Goal: Contribute content: Add original content to the website for others to see

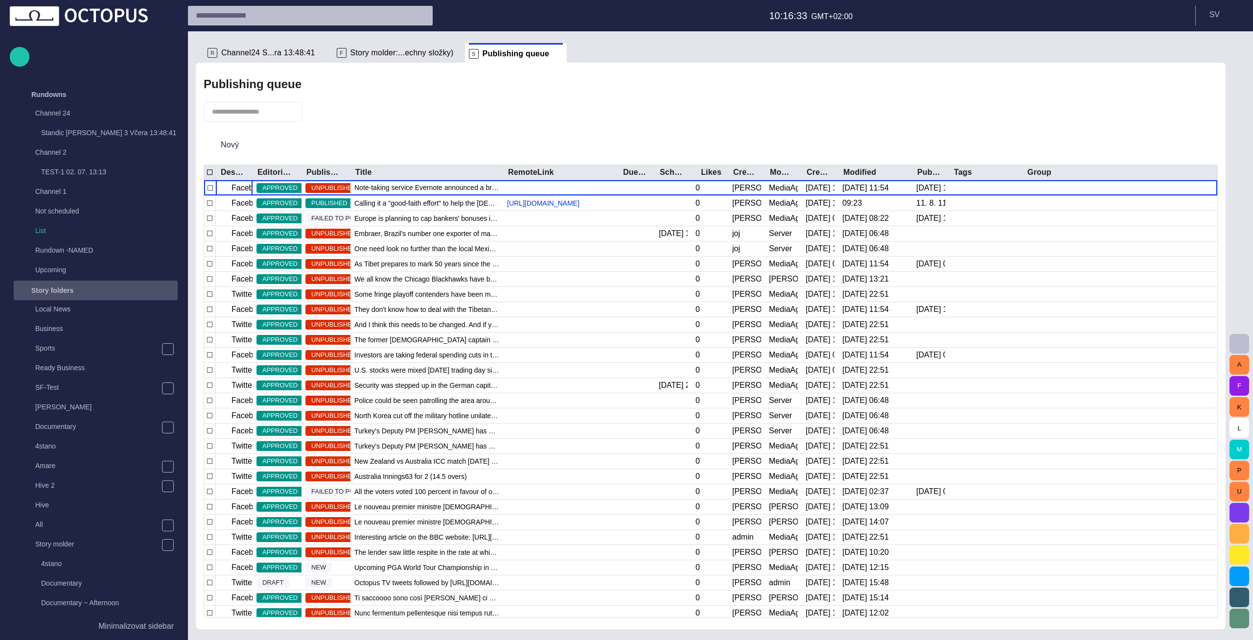
click at [149, 285] on div "Story folders" at bounding box center [87, 290] width 142 height 16
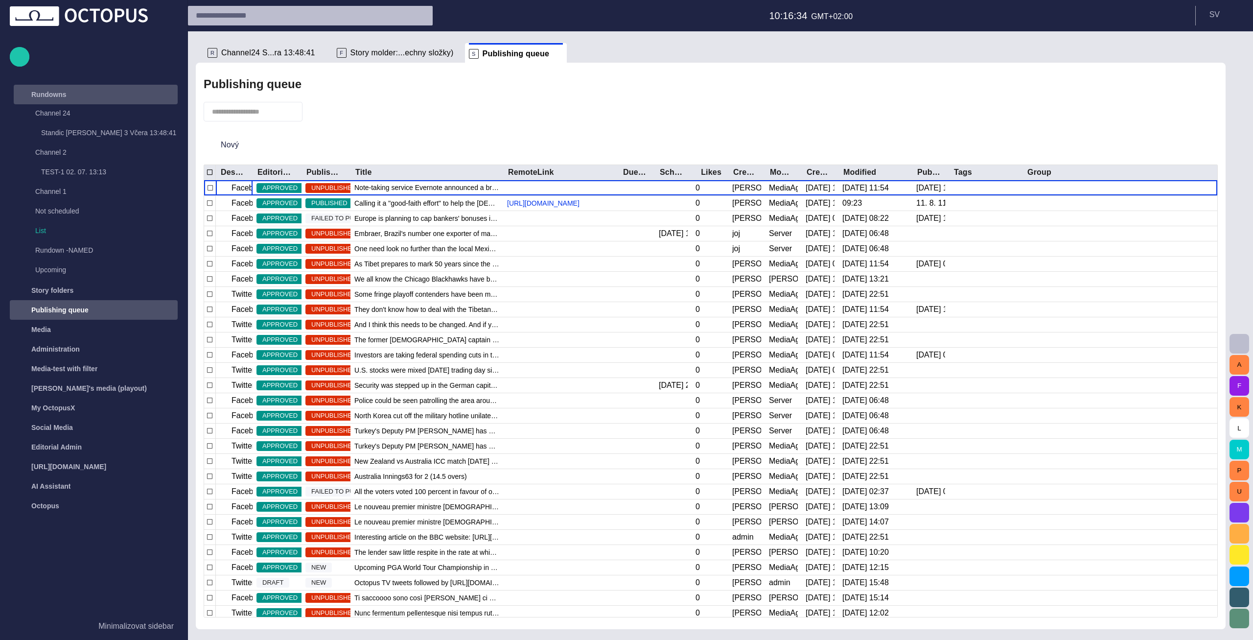
click at [98, 92] on div "Rundowns" at bounding box center [87, 95] width 142 height 16
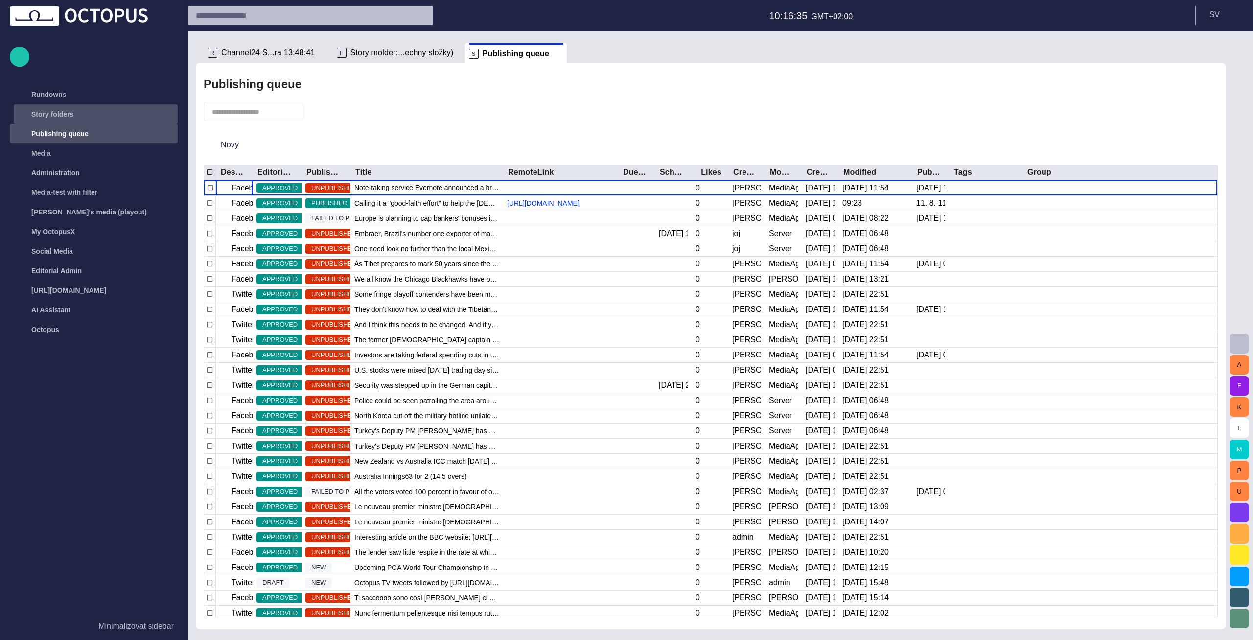
click at [100, 111] on div "Story folders" at bounding box center [87, 114] width 142 height 16
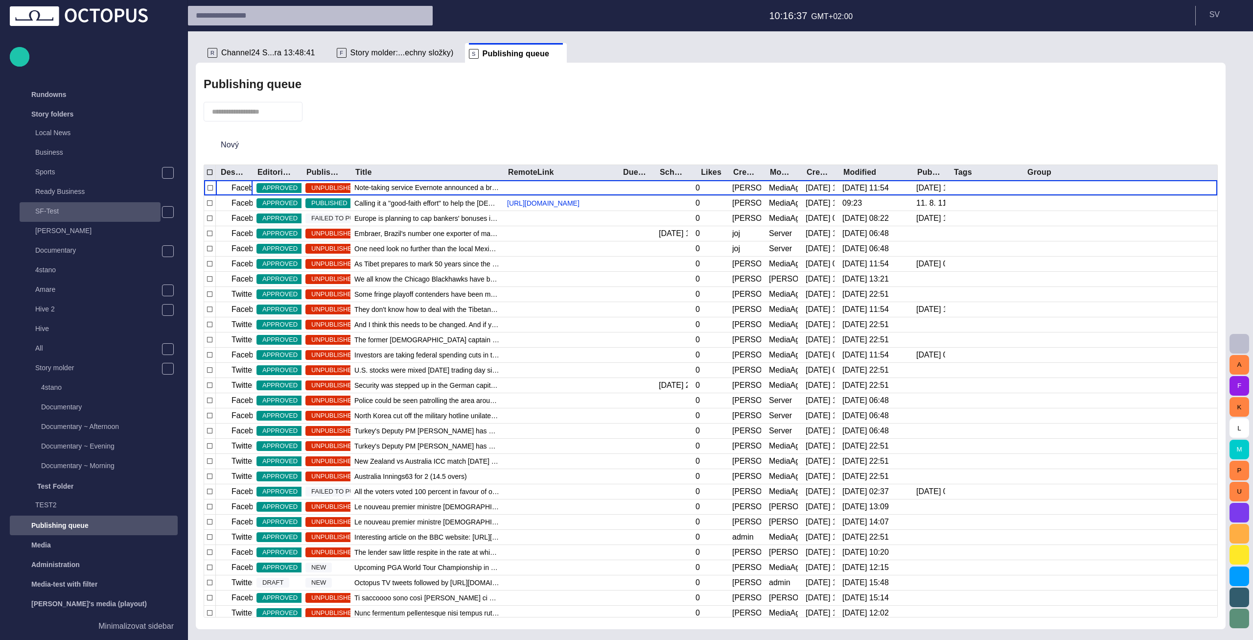
click at [80, 207] on p "SF-Test" at bounding box center [97, 211] width 125 height 10
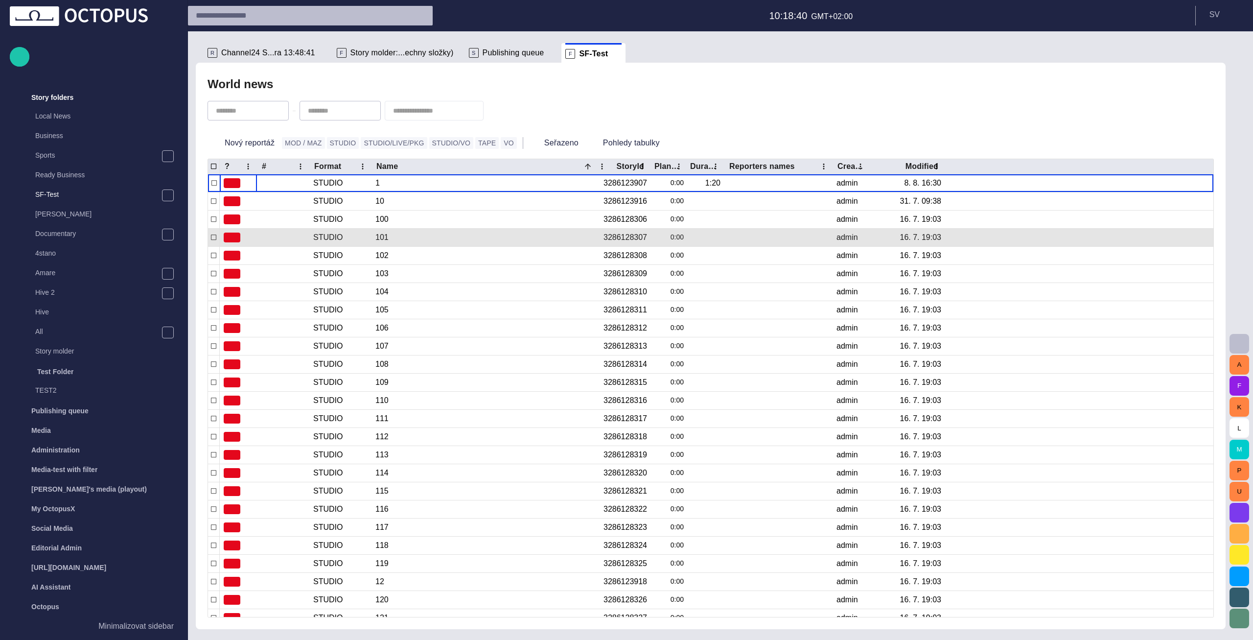
scroll to position [17, 0]
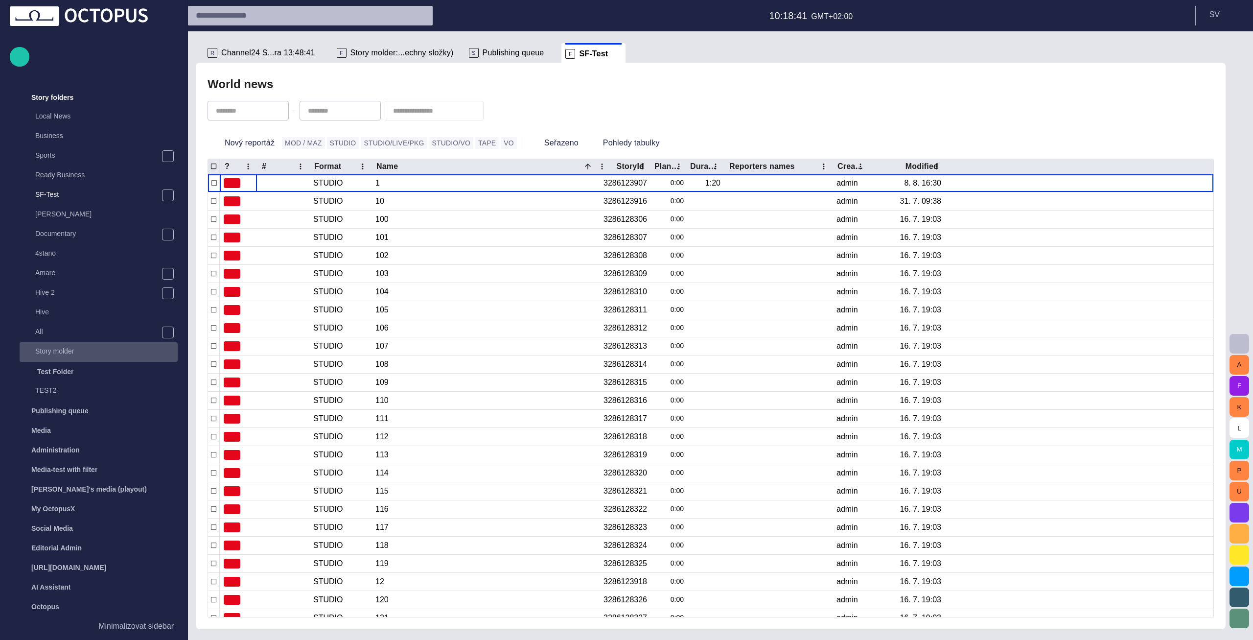
click at [92, 352] on p "Story molder" at bounding box center [106, 351] width 142 height 10
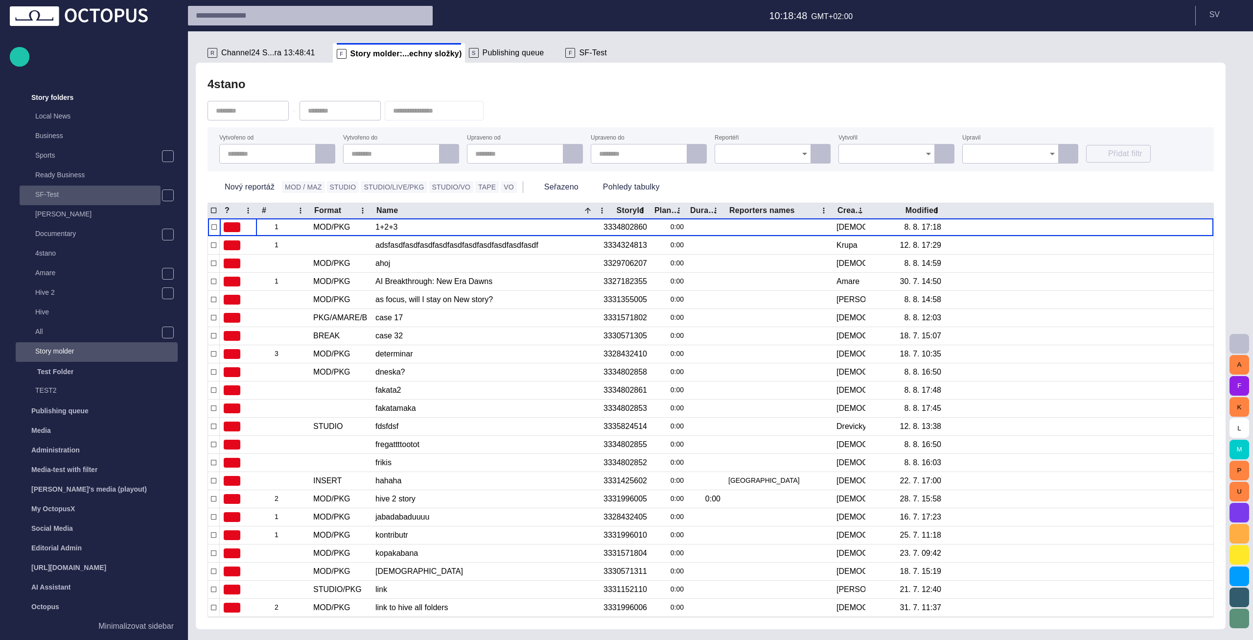
click at [53, 199] on p "SF-Test" at bounding box center [97, 194] width 125 height 10
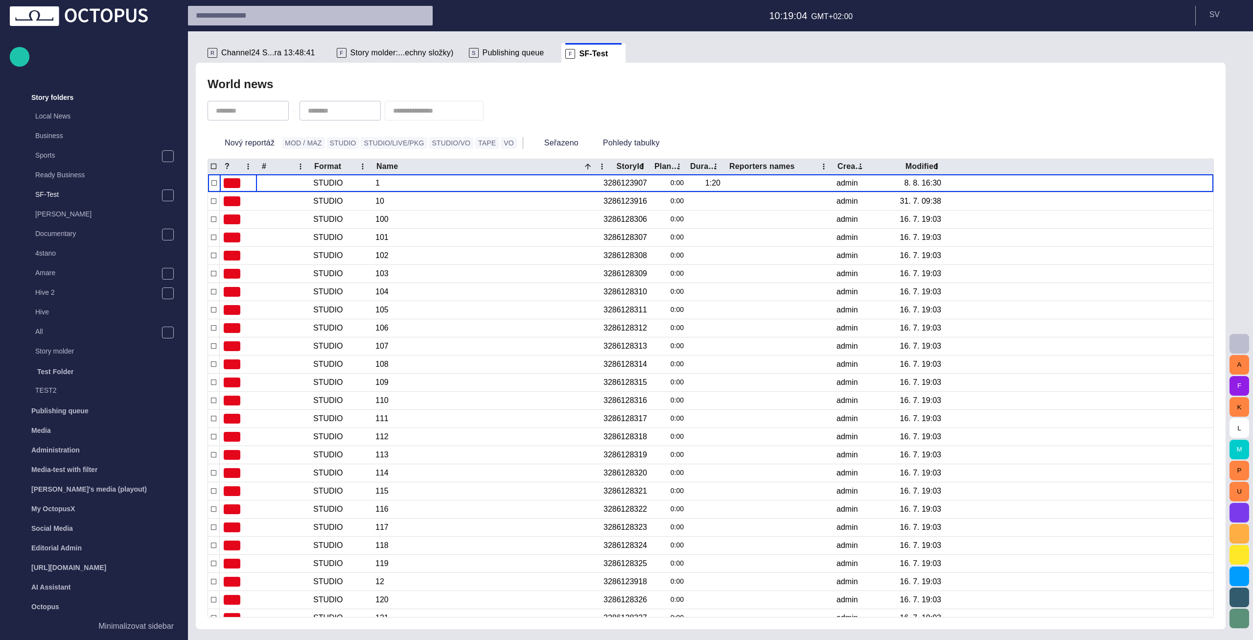
click at [501, 51] on span "Publishing queue" at bounding box center [514, 53] width 62 height 10
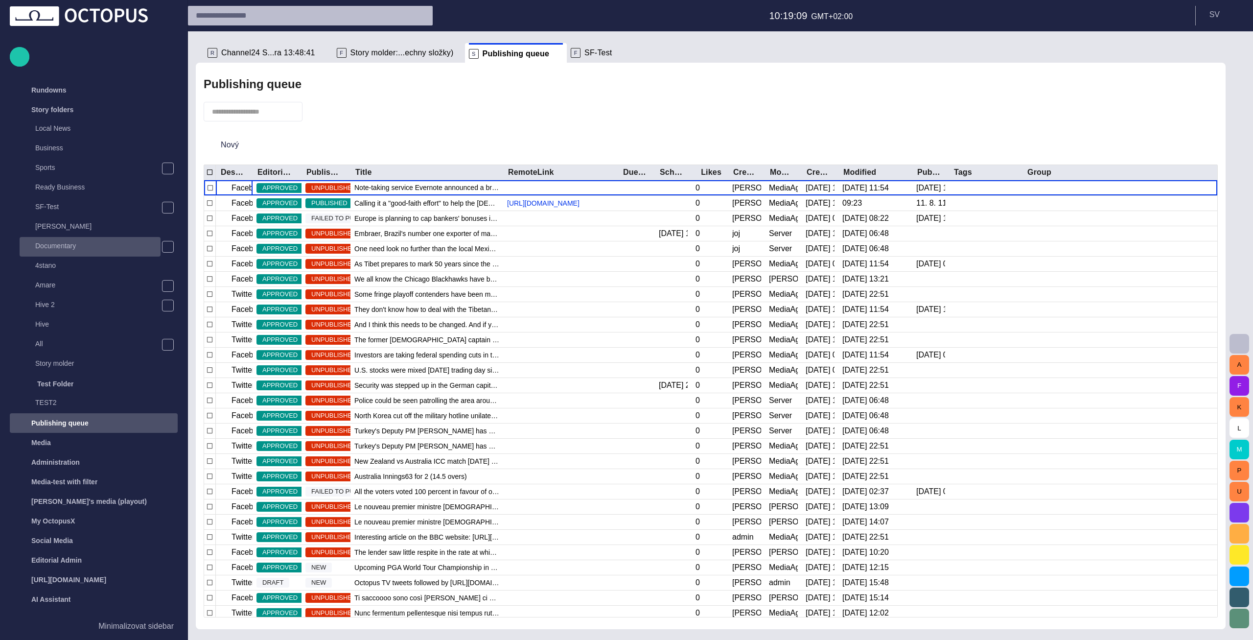
scroll to position [0, 0]
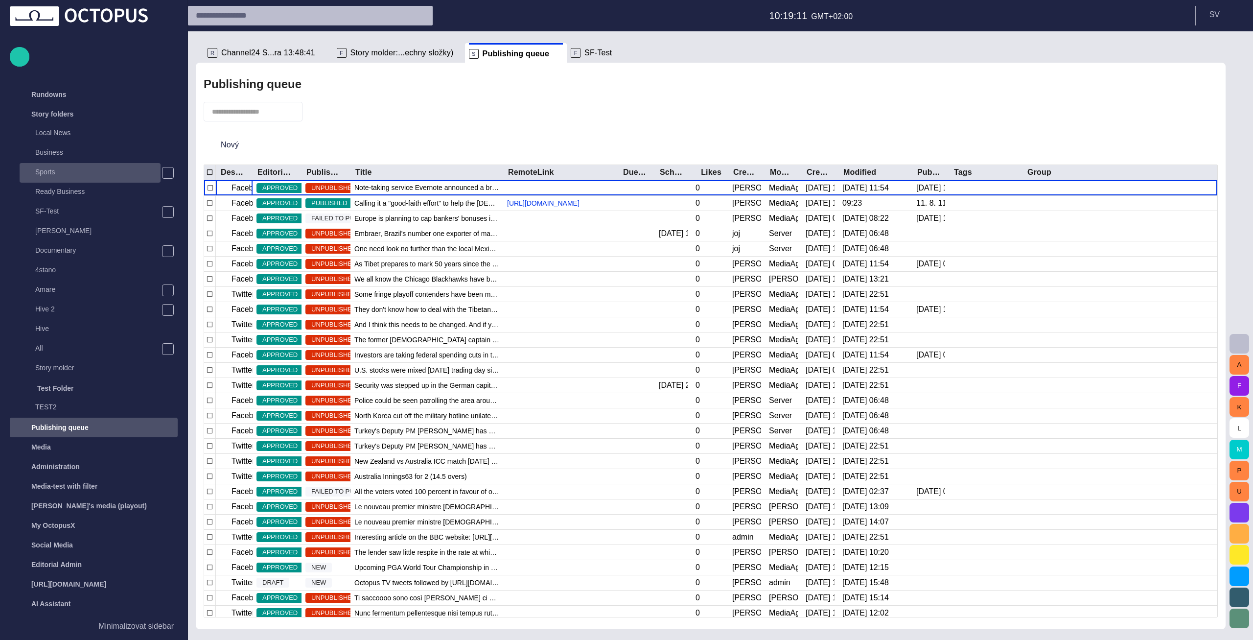
click at [91, 170] on p "Sports" at bounding box center [97, 172] width 125 height 10
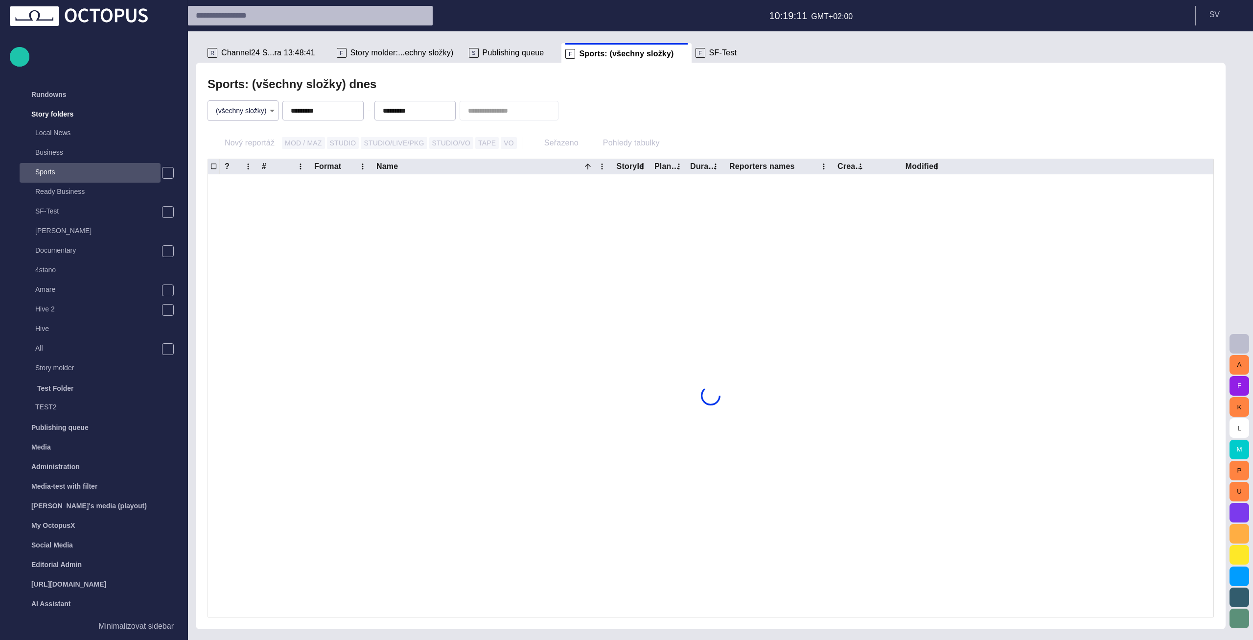
scroll to position [17, 0]
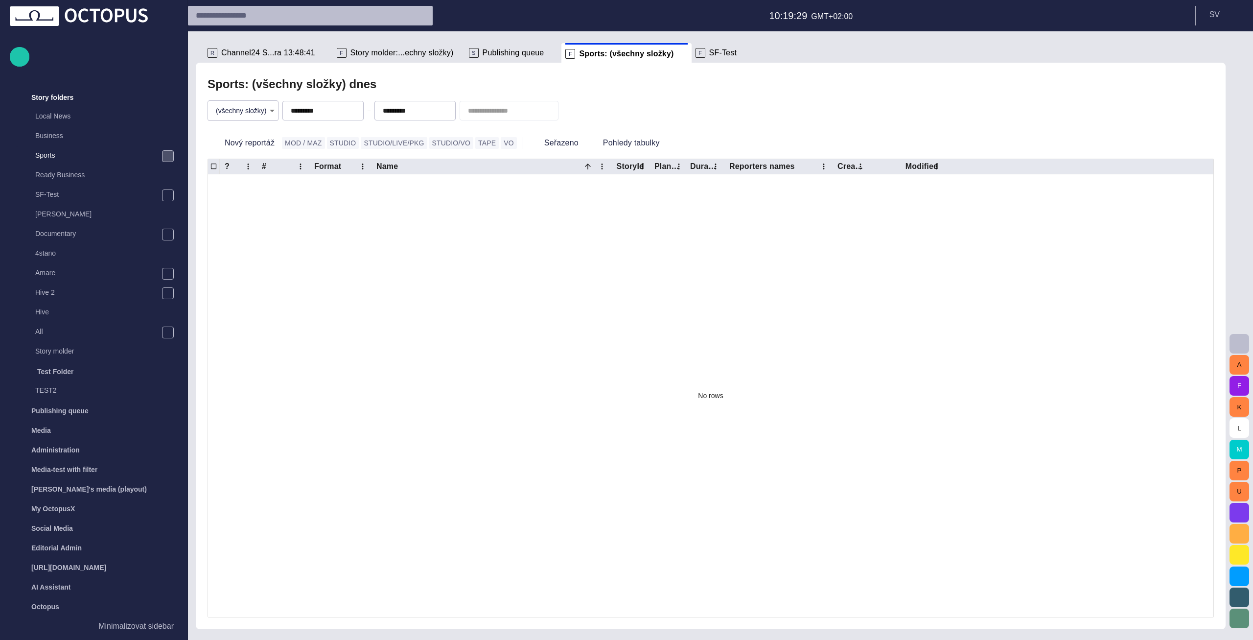
click at [168, 156] on span "main menu" at bounding box center [168, 156] width 8 height 8
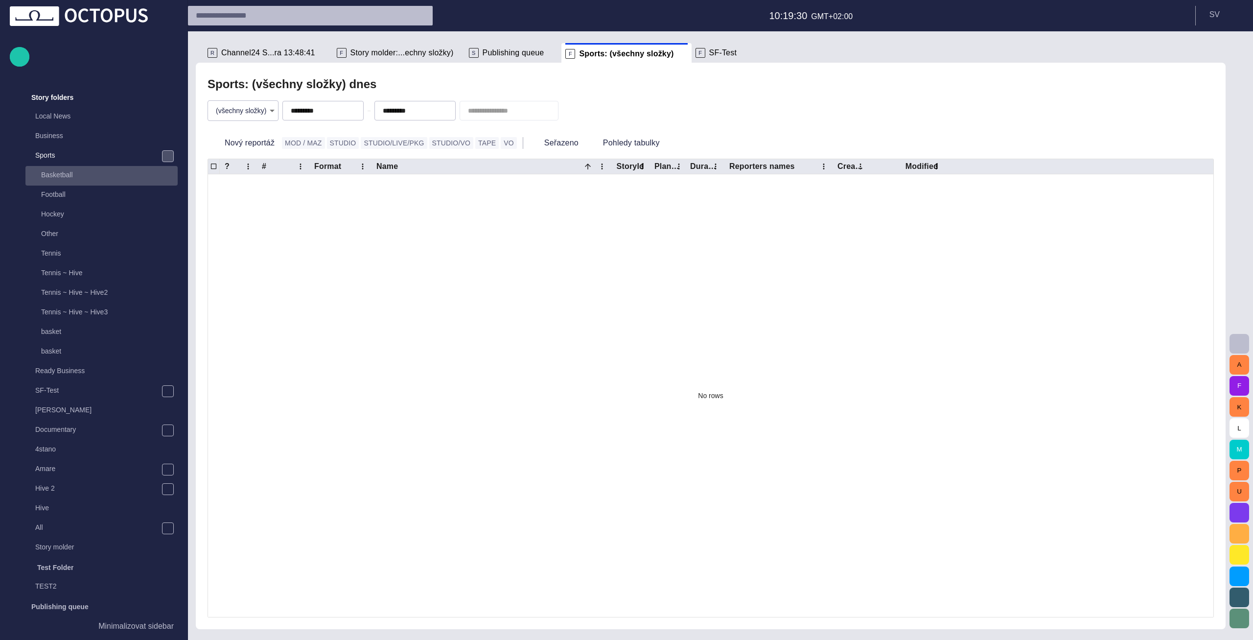
click at [115, 172] on p "Basketball" at bounding box center [109, 175] width 137 height 10
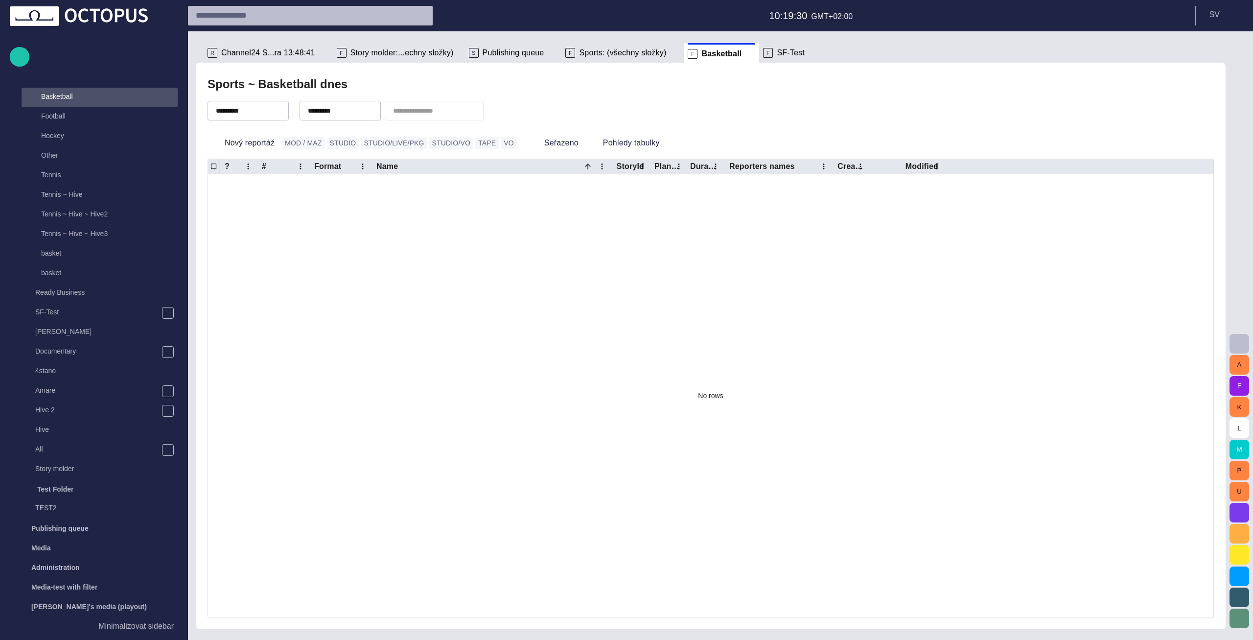
scroll to position [98, 0]
click at [96, 117] on p "Football" at bounding box center [109, 113] width 137 height 10
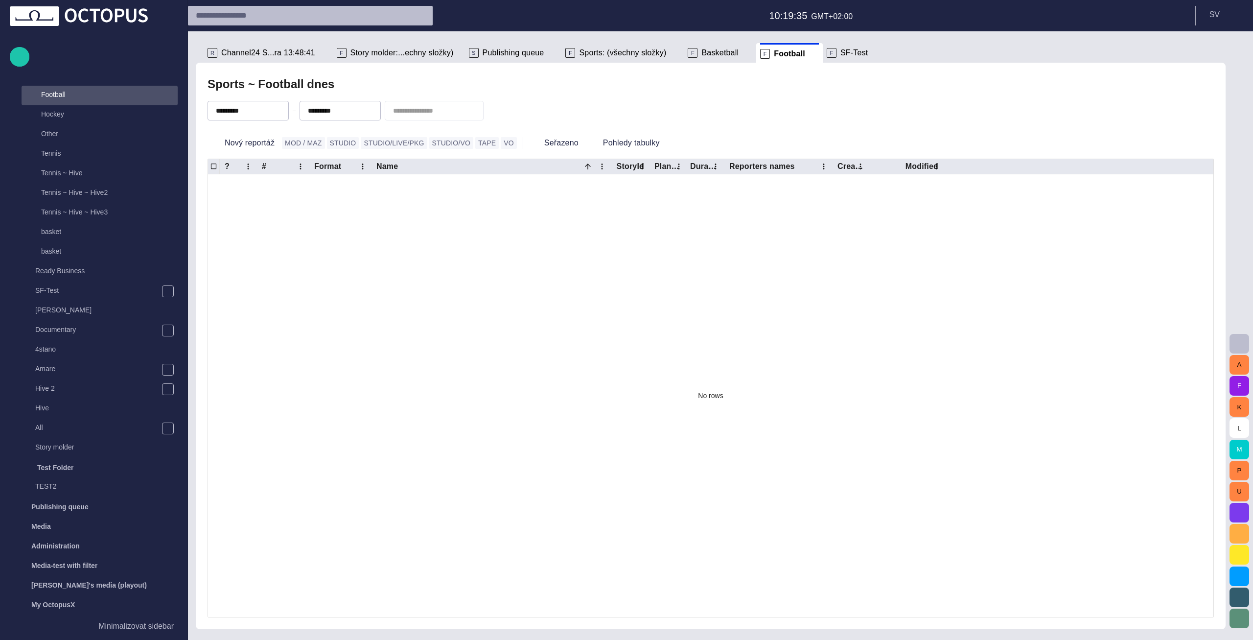
scroll to position [117, 0]
click at [441, 81] on div "Sports ~ Football dnes" at bounding box center [711, 84] width 1006 height 20
click at [809, 50] on span at bounding box center [814, 54] width 10 height 10
click at [745, 50] on span at bounding box center [750, 54] width 10 height 10
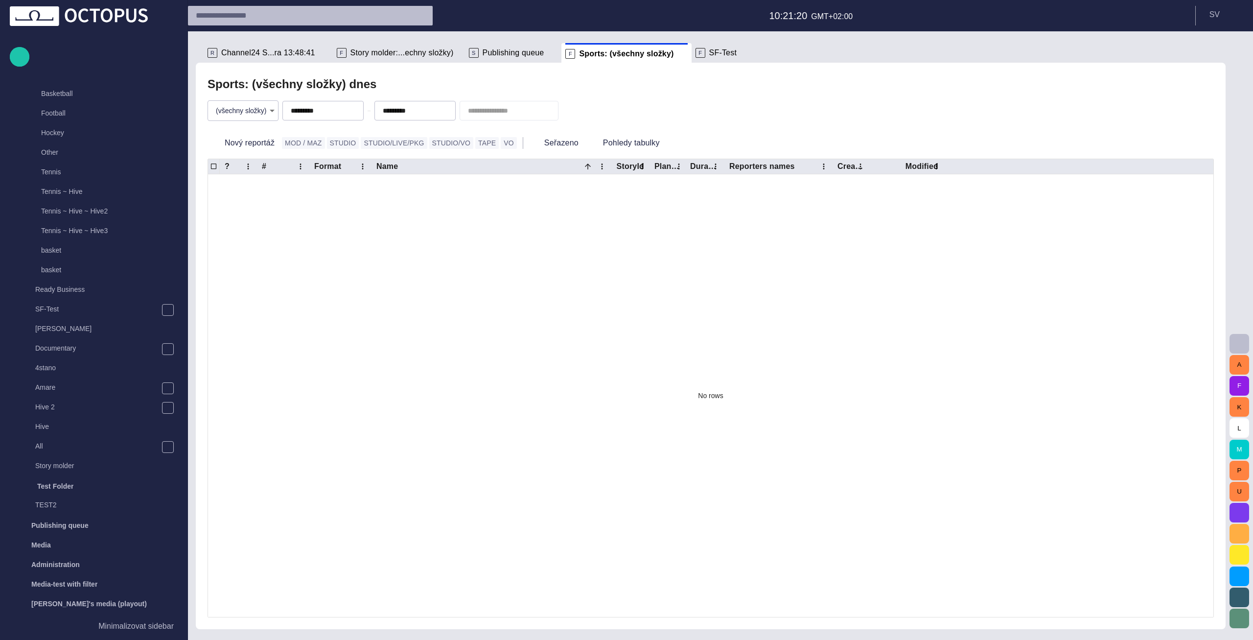
click at [709, 53] on span "SF-Test" at bounding box center [722, 53] width 27 height 10
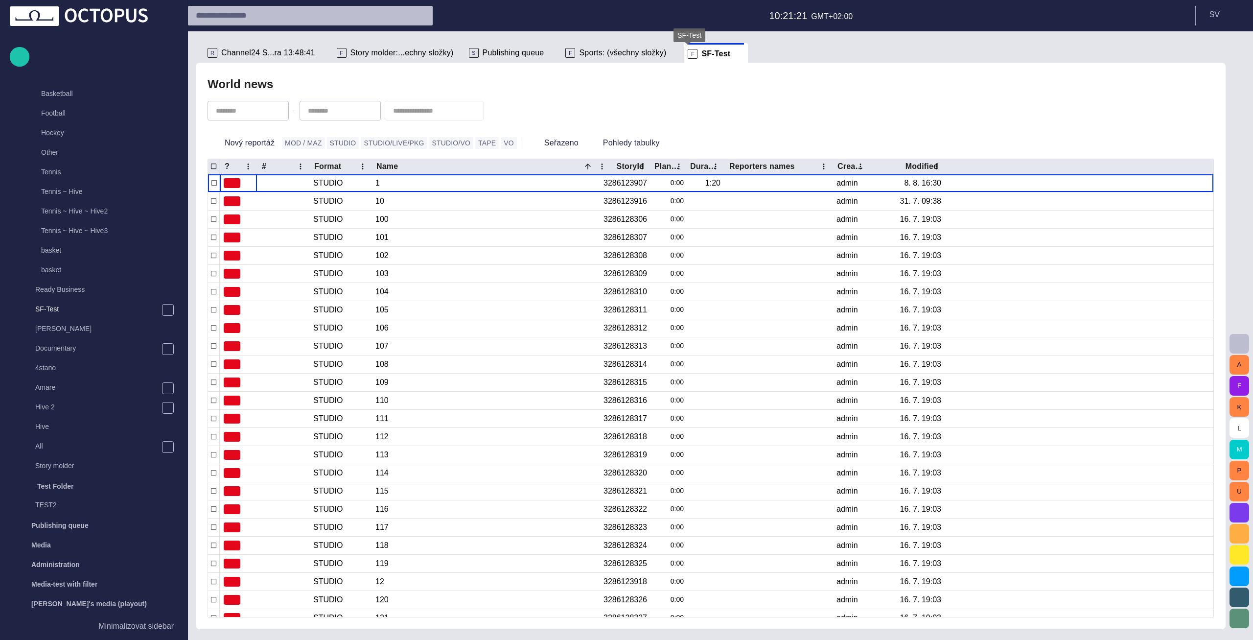
scroll to position [212, 0]
click at [255, 51] on span "Channel24 S...ra 13:48:41" at bounding box center [268, 53] width 94 height 10
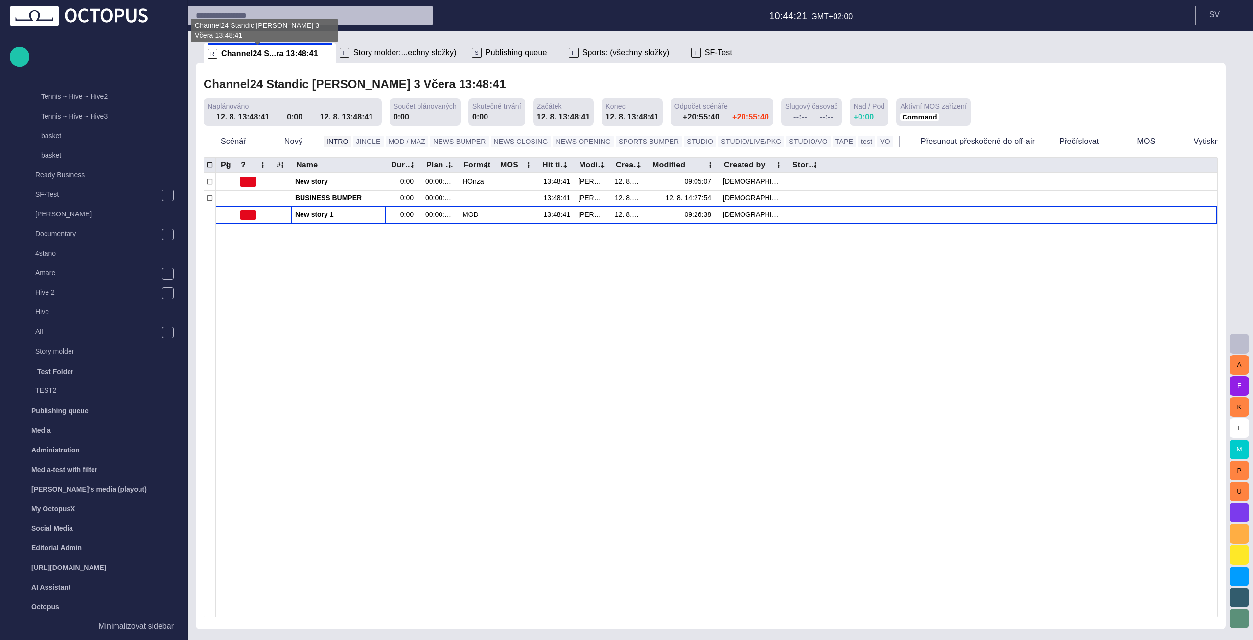
scroll to position [0, 0]
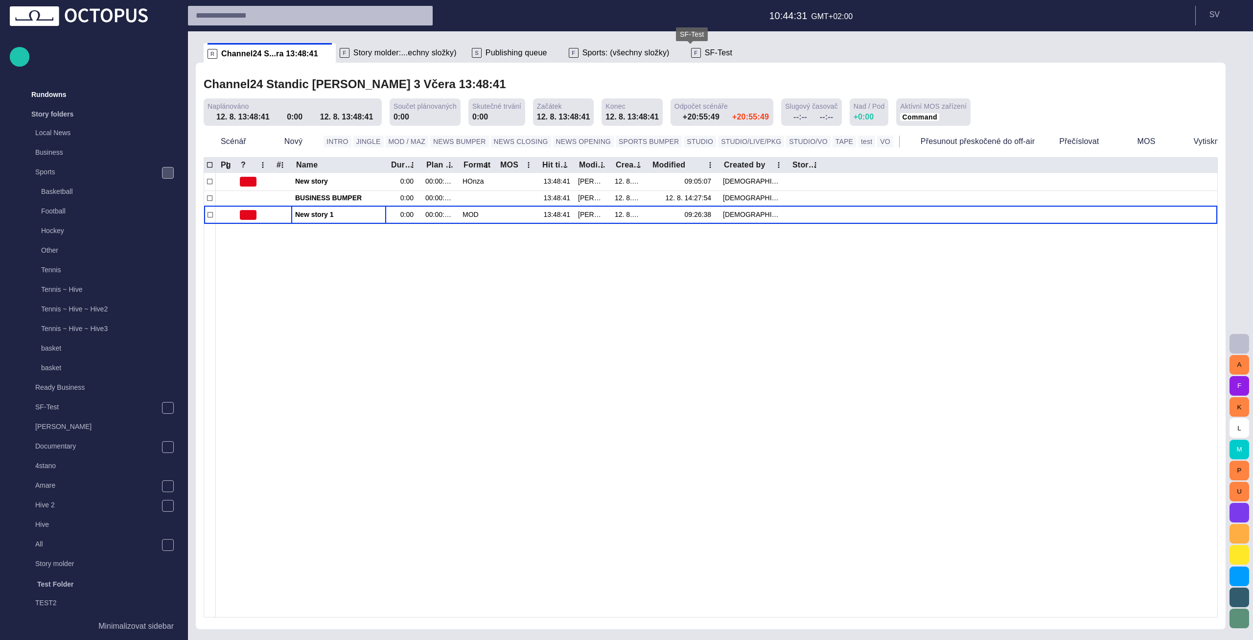
click at [705, 53] on span "SF-Test" at bounding box center [718, 53] width 27 height 10
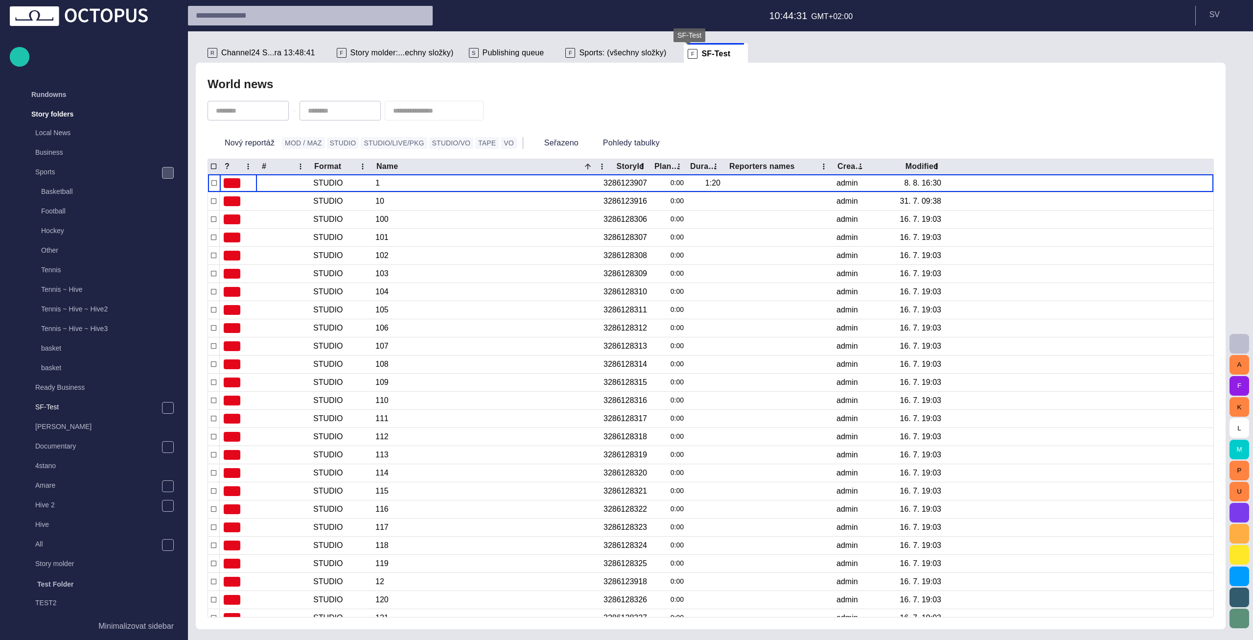
scroll to position [20, 0]
click at [1212, 50] on span "button" at bounding box center [1216, 53] width 12 height 12
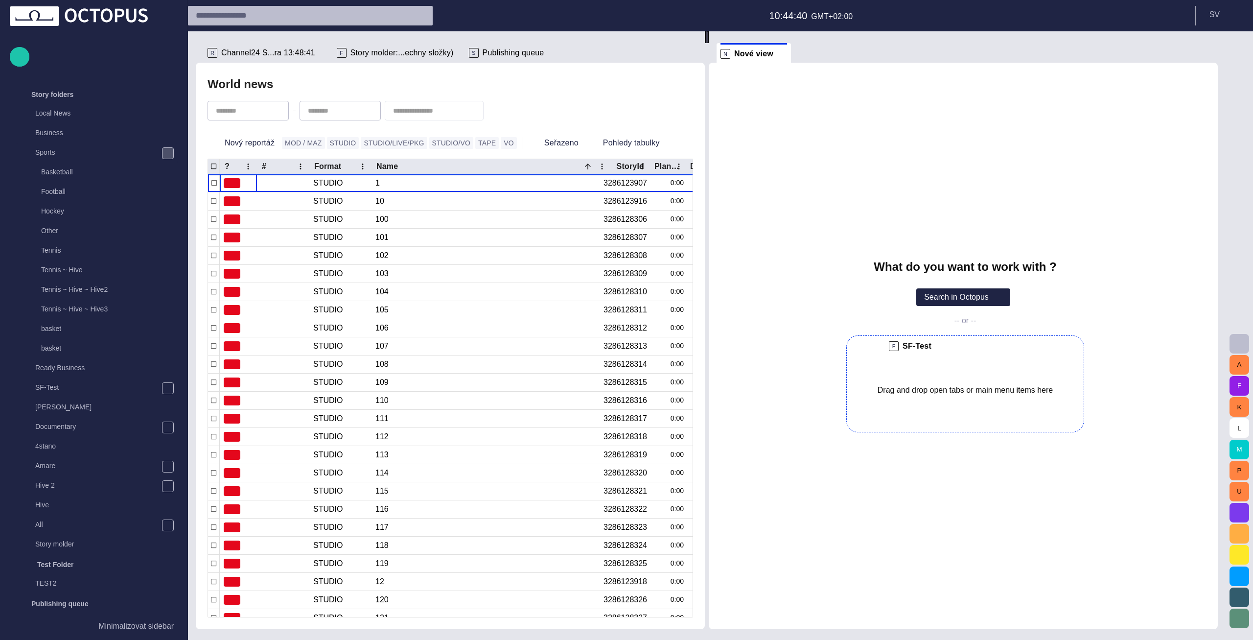
drag, startPoint x: 483, startPoint y: 55, endPoint x: 927, endPoint y: 371, distance: 545.0
click at [927, 371] on div "R Channel24 S...ra 13:48:41 F Story molder:...echny složky) F SF-Test S Publish…" at bounding box center [711, 330] width 1030 height 598
click at [259, 52] on span "Channel24 S...ra 13:48:41" at bounding box center [268, 53] width 94 height 10
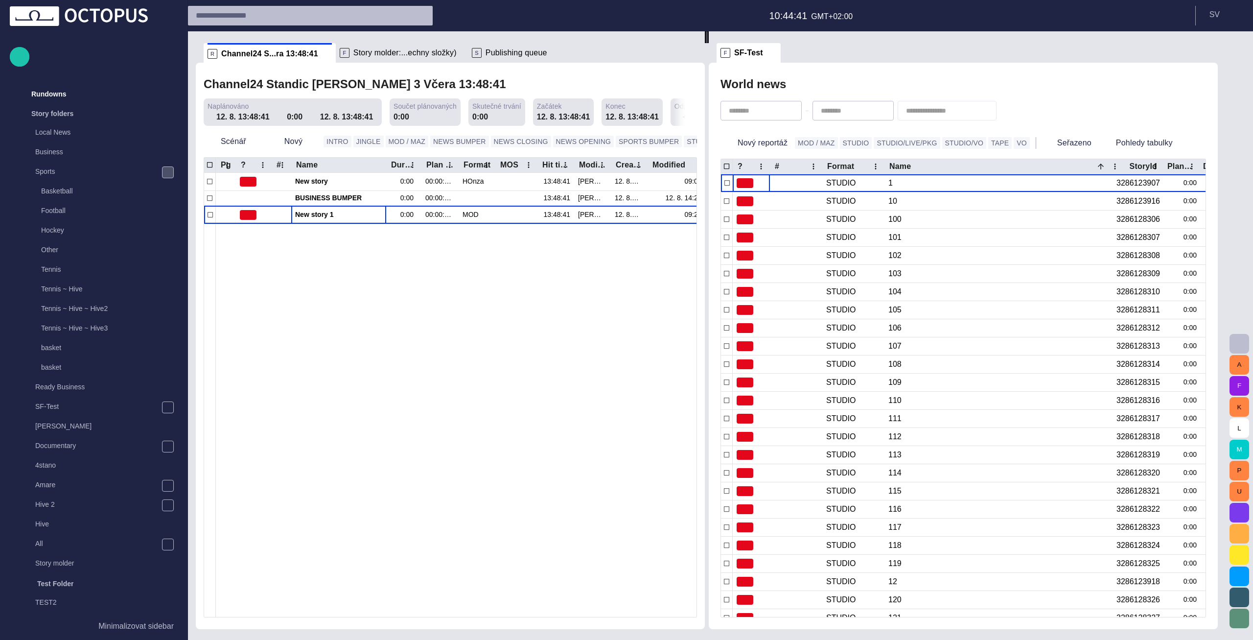
scroll to position [0, 0]
click at [260, 19] on input "text" at bounding box center [301, 16] width 211 height 16
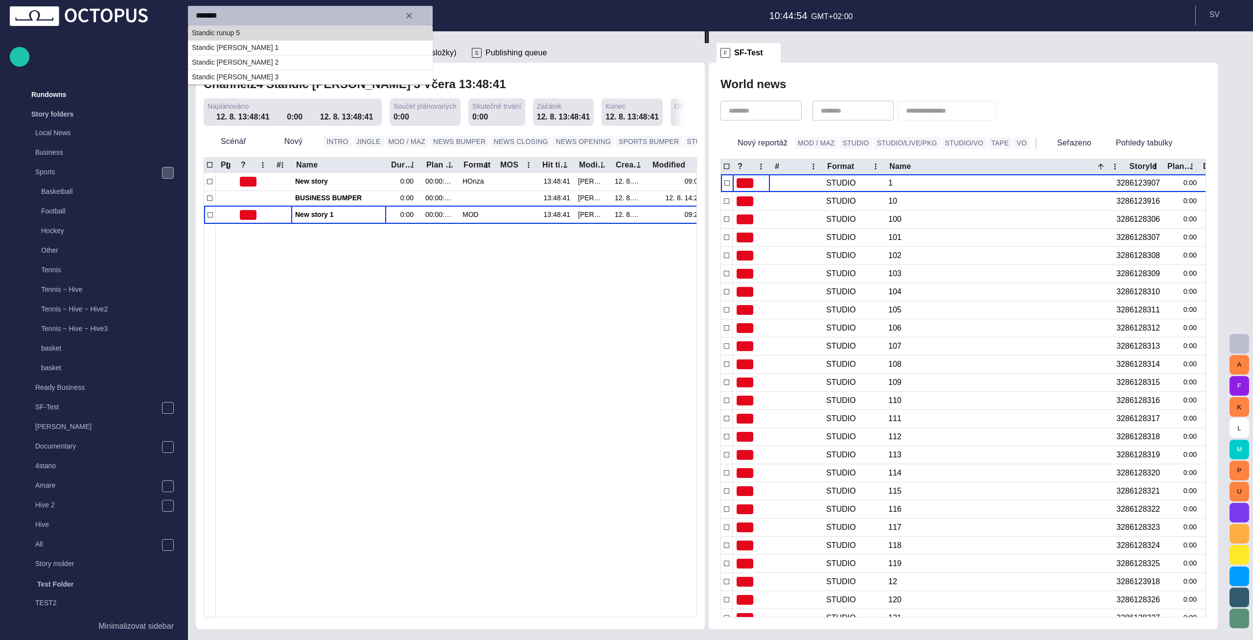
click at [282, 31] on td "Standic runup 5" at bounding box center [310, 32] width 245 height 15
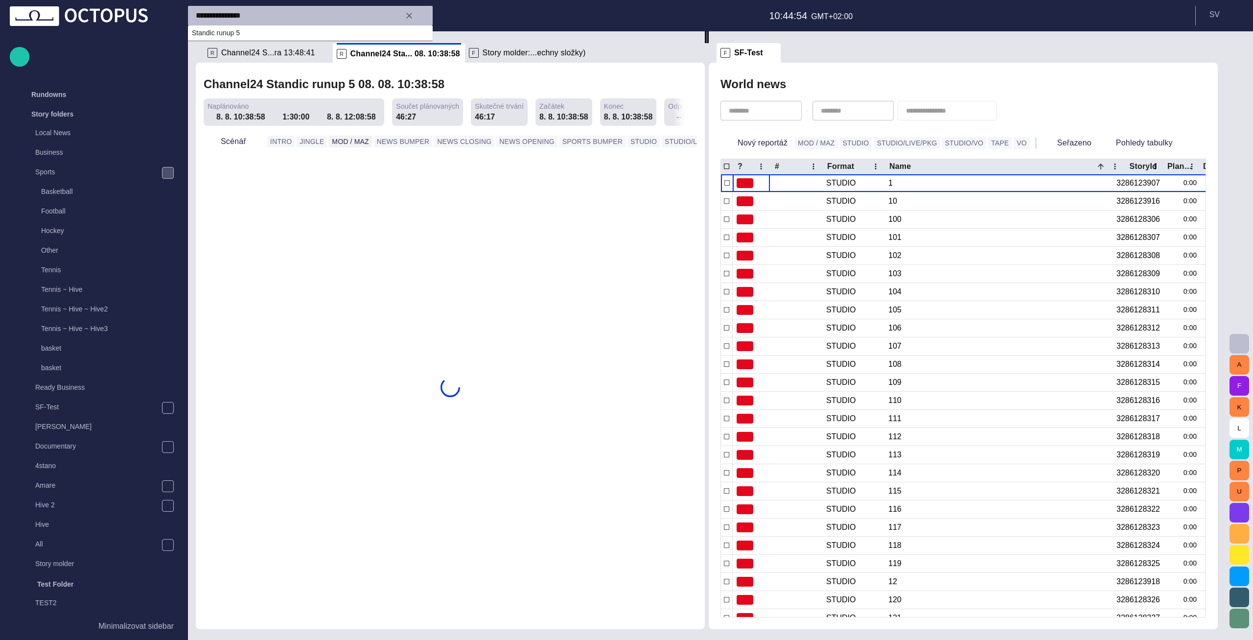
type input "**********"
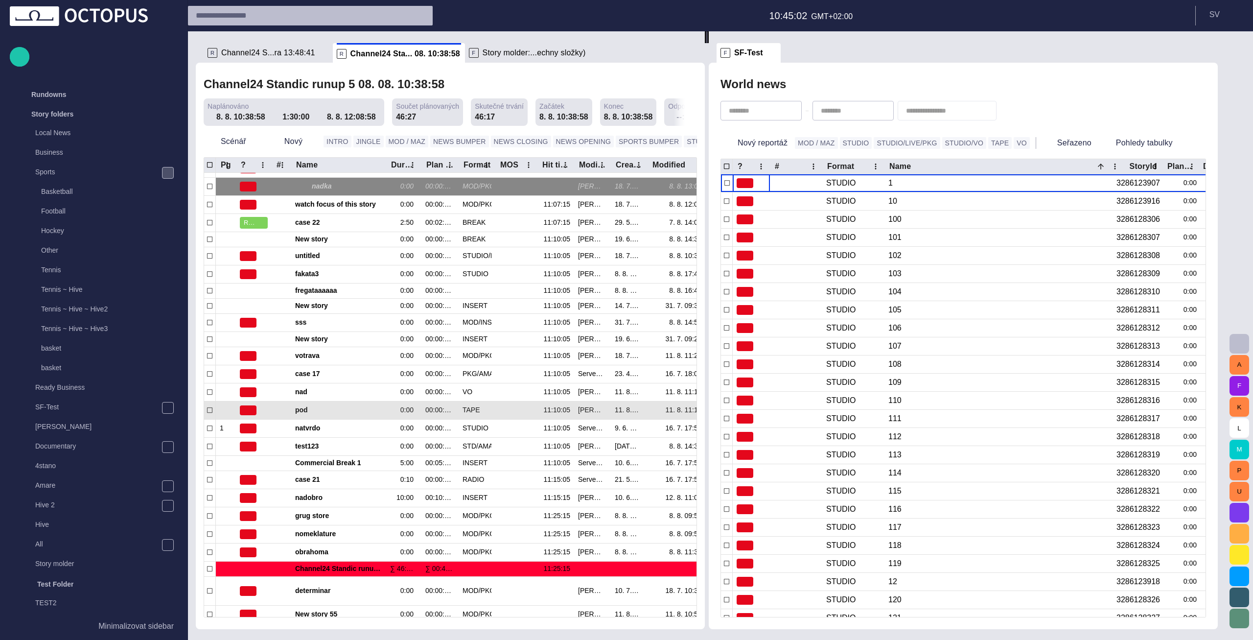
scroll to position [255, 0]
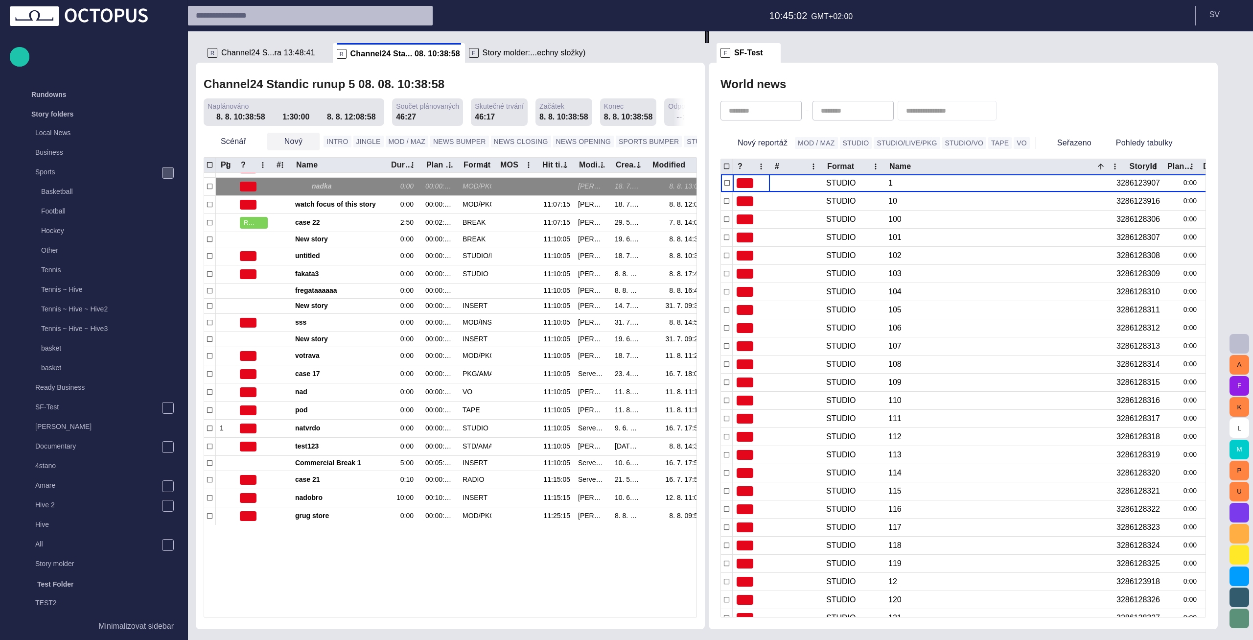
click at [307, 142] on span "button" at bounding box center [311, 142] width 10 height 10
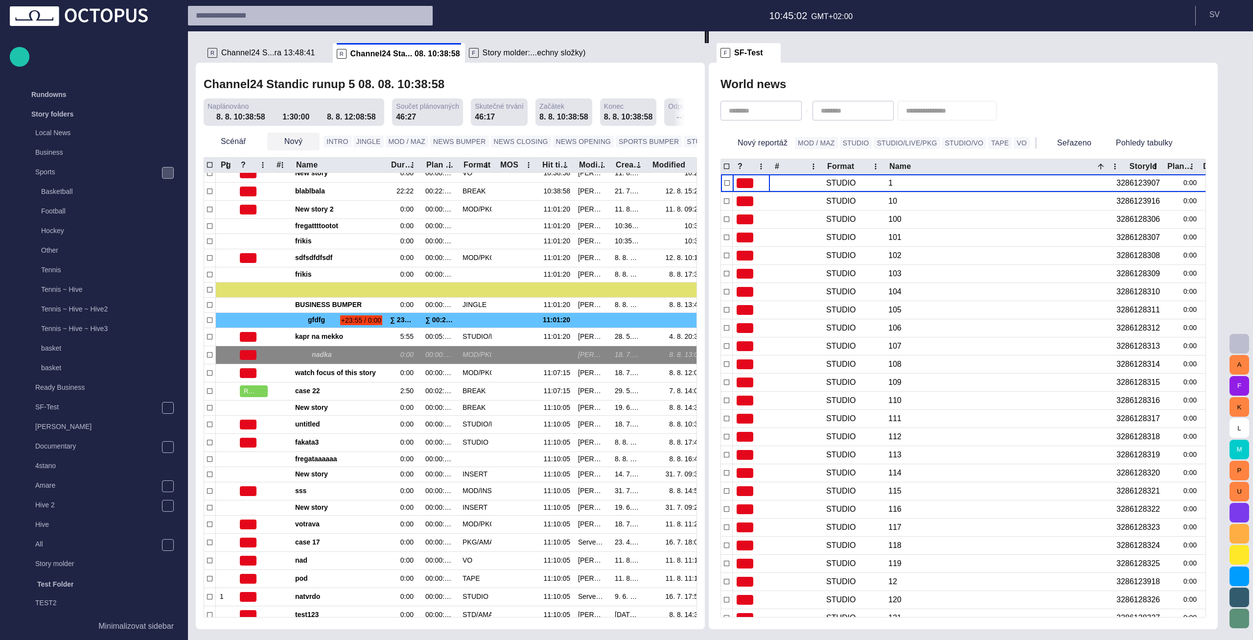
scroll to position [93, 0]
click at [314, 180] on li "Znělka" at bounding box center [311, 181] width 93 height 18
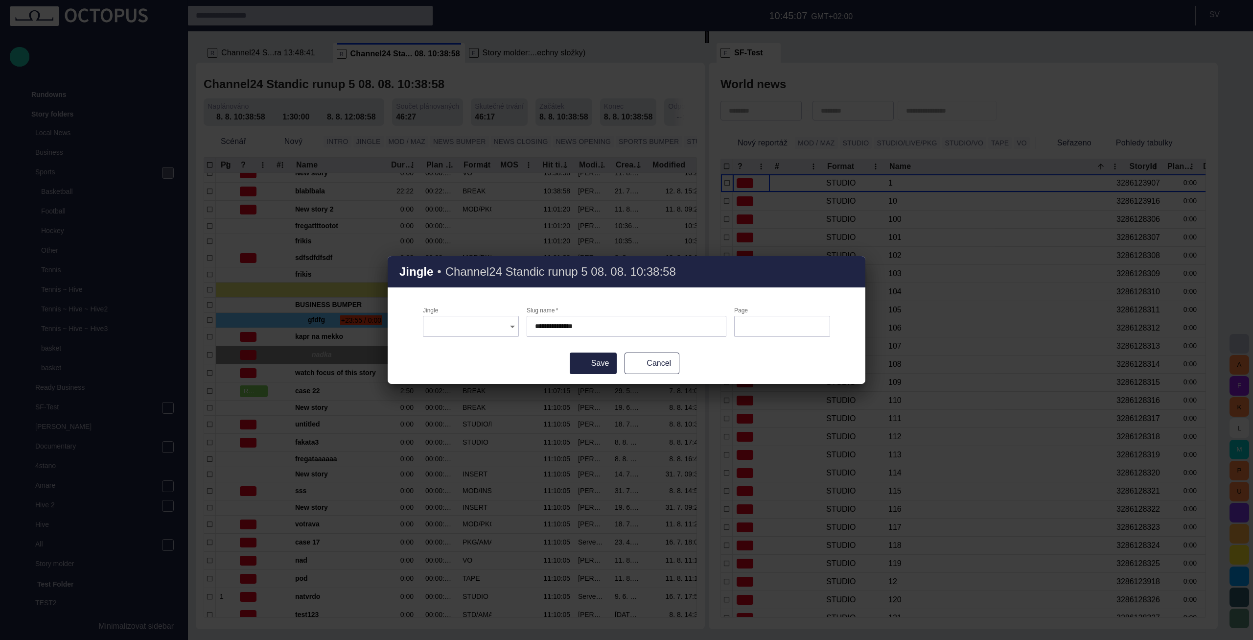
type input "**********"
click at [545, 327] on input "**********" at bounding box center [626, 326] width 183 height 10
type input "**********"
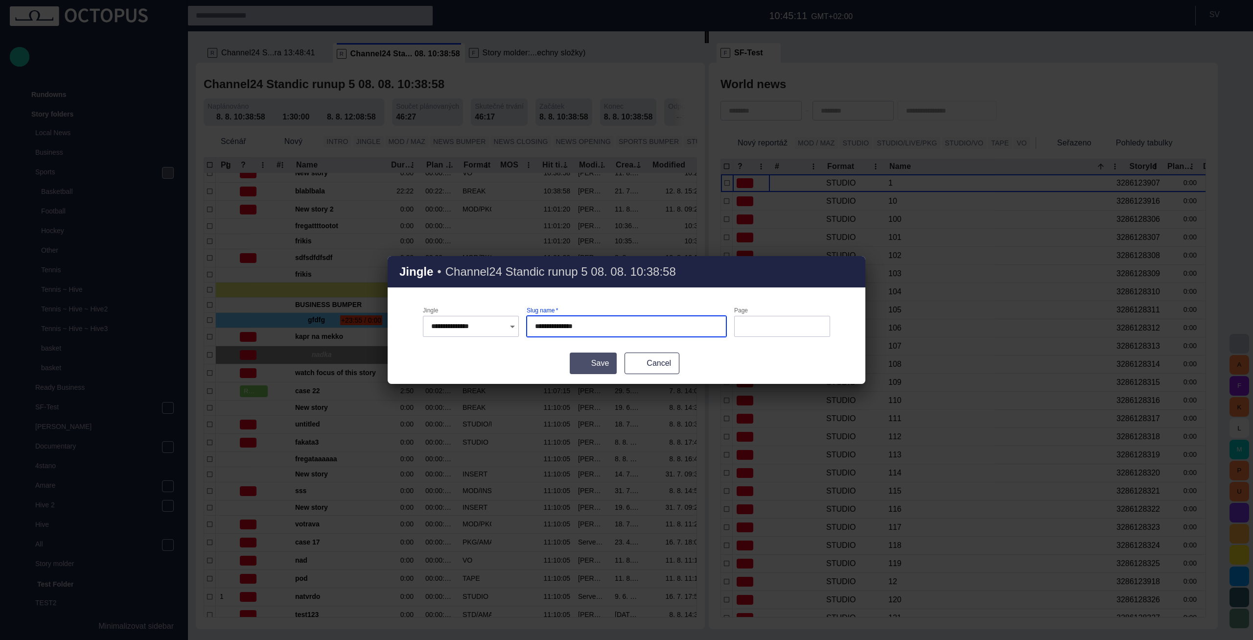
click at [583, 361] on span "submit" at bounding box center [580, 363] width 8 height 8
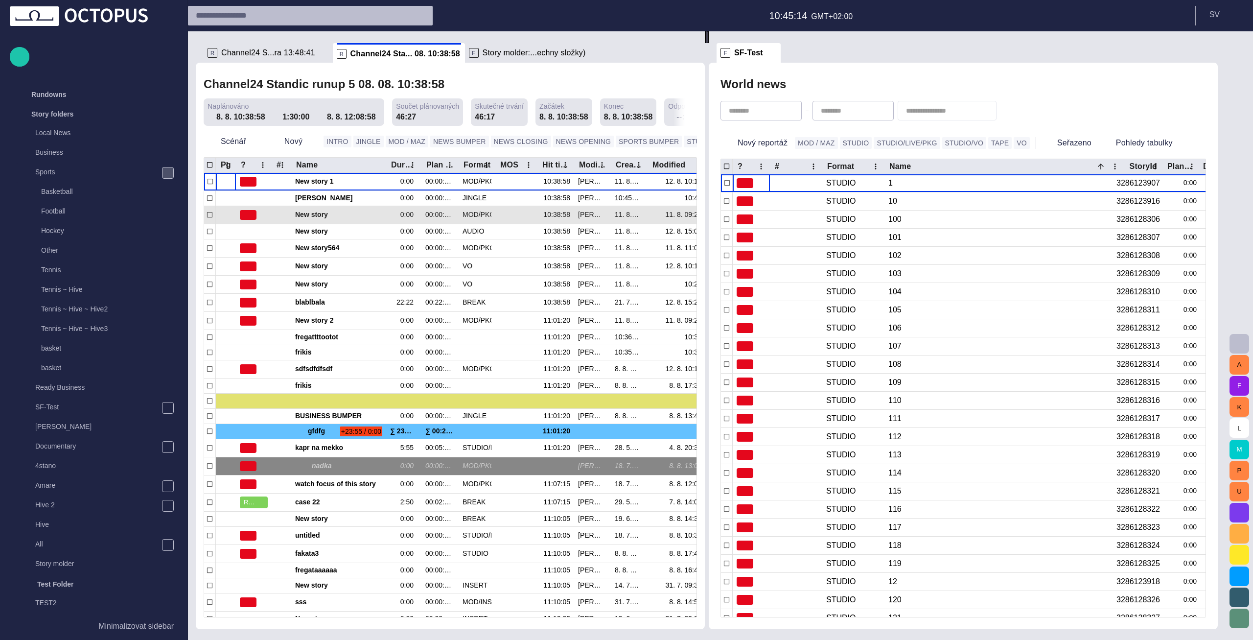
scroll to position [0, 0]
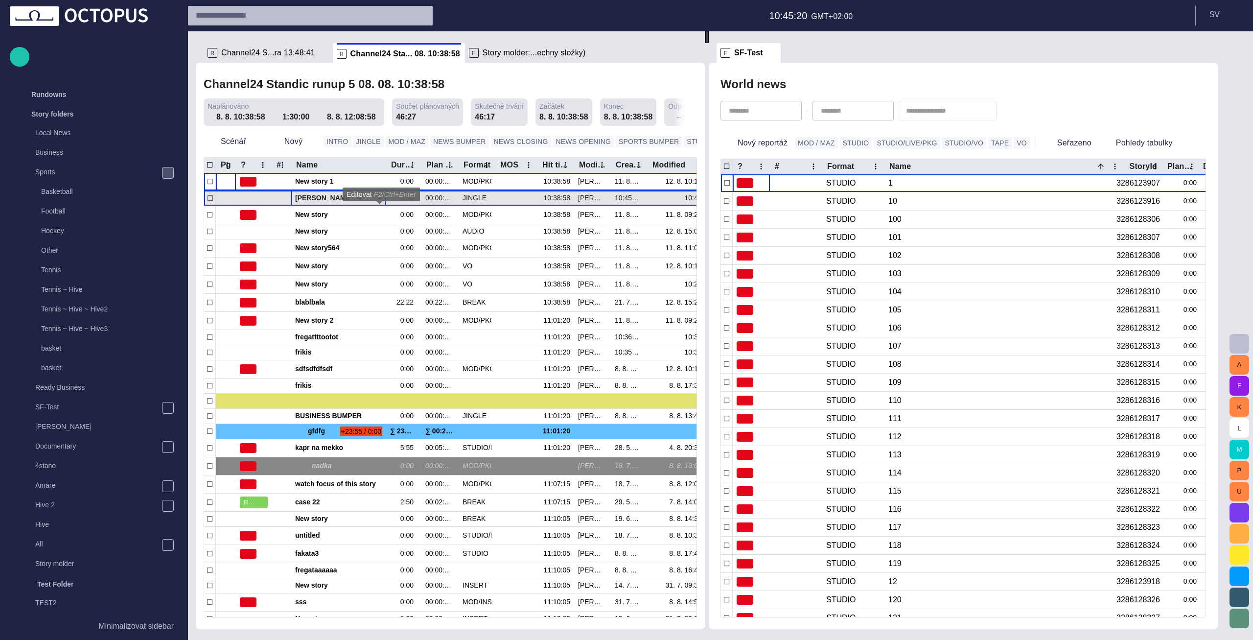
click at [325, 201] on span "[PERSON_NAME]" at bounding box center [338, 197] width 87 height 9
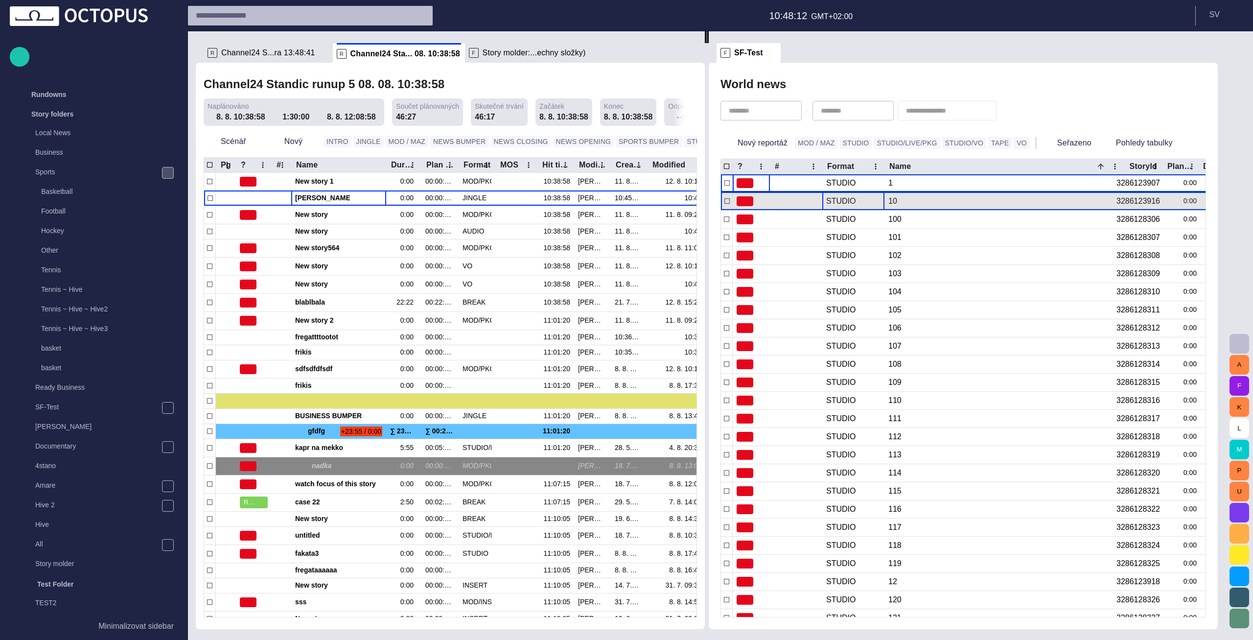
click at [839, 200] on div "STUDIO" at bounding box center [840, 201] width 29 height 11
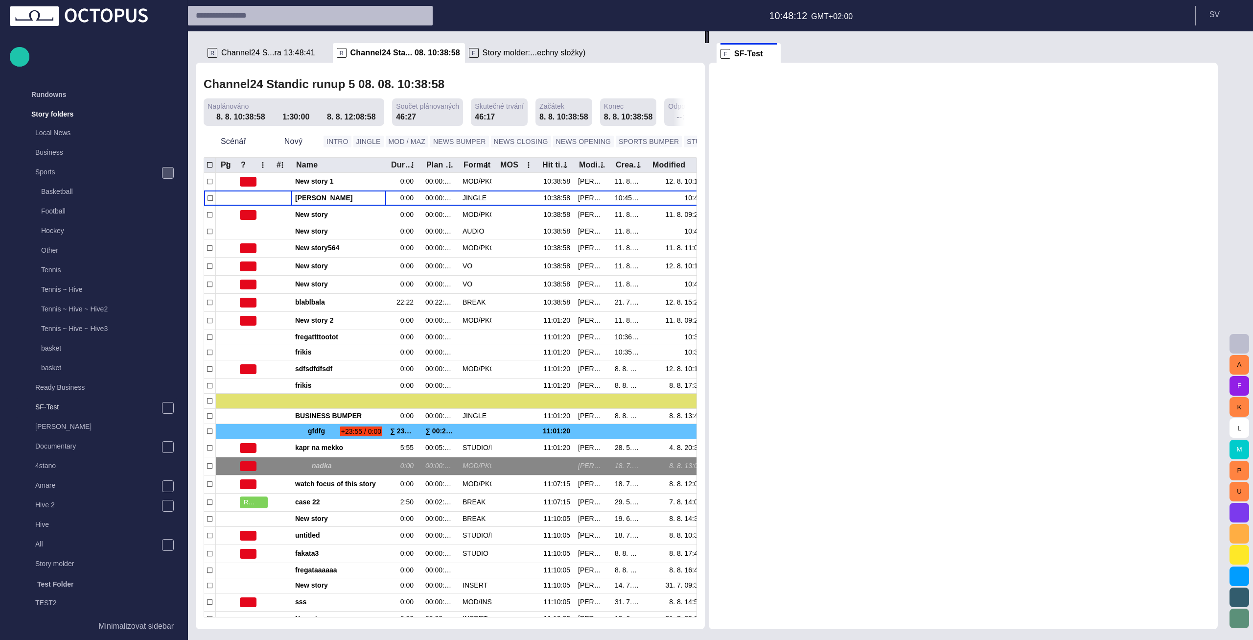
scroll to position [20, 0]
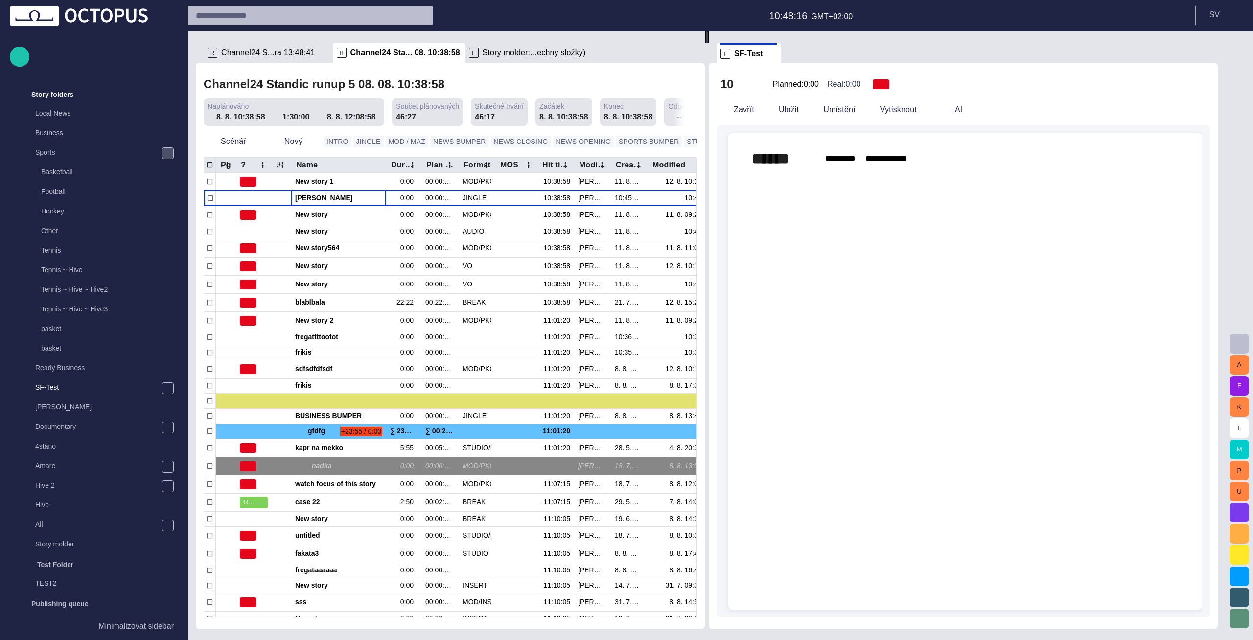
click at [819, 187] on div "****** ***** **** ********* **** ﻿" at bounding box center [965, 166] width 458 height 67
click at [734, 178] on span "button" at bounding box center [728, 179] width 12 height 19
click at [807, 196] on p "Vložit element" at bounding box center [794, 197] width 53 height 12
click at [857, 199] on span "Vložit element" at bounding box center [826, 197] width 116 height 12
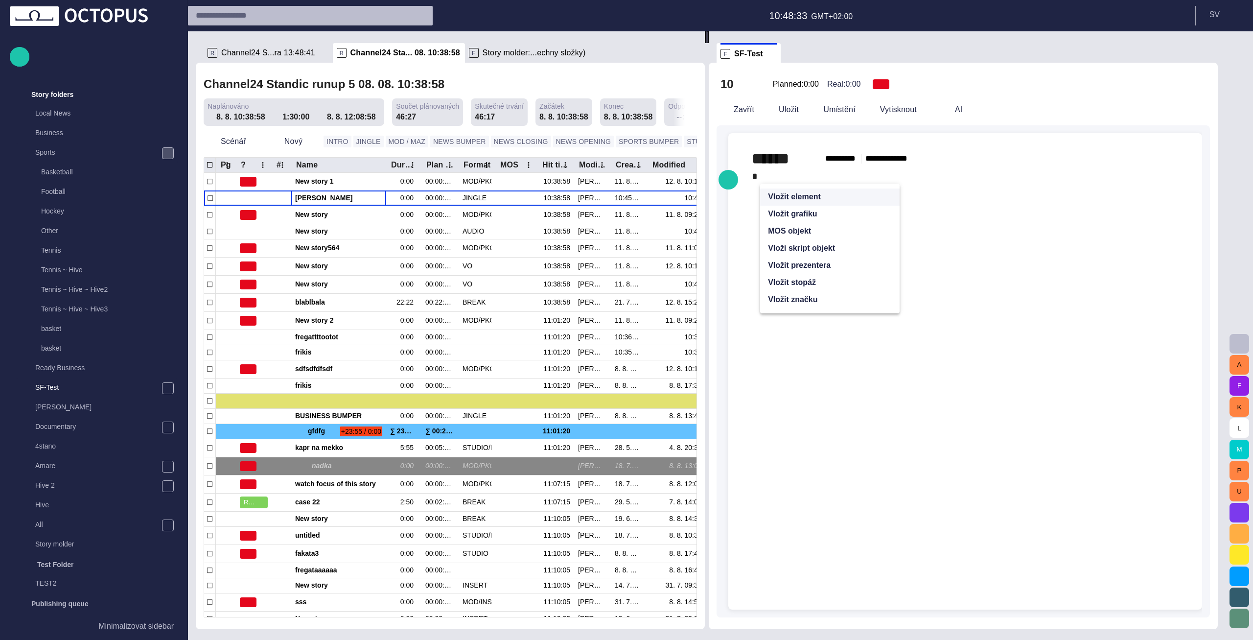
click at [967, 202] on div at bounding box center [965, 405] width 458 height 410
click at [958, 183] on div "﻿ * ﻿" at bounding box center [965, 176] width 427 height 16
click at [957, 179] on div "﻿ * ﻿" at bounding box center [965, 176] width 427 height 16
click at [296, 143] on button "Nový" at bounding box center [293, 142] width 52 height 18
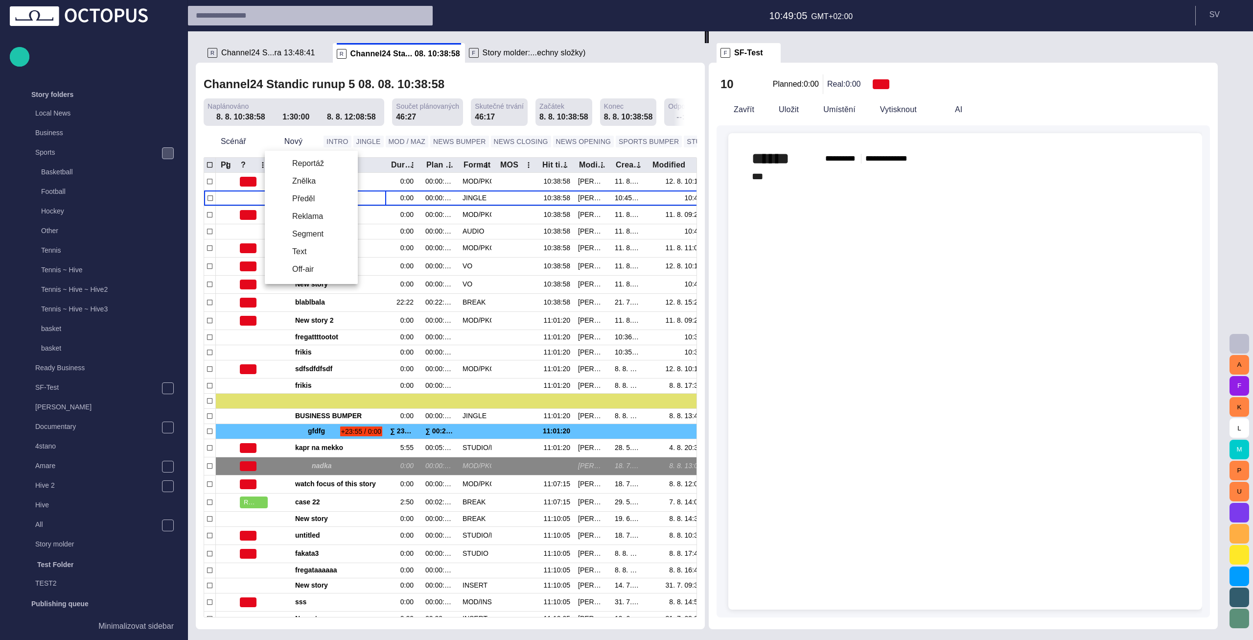
click at [307, 163] on li "Reportáž" at bounding box center [311, 164] width 93 height 18
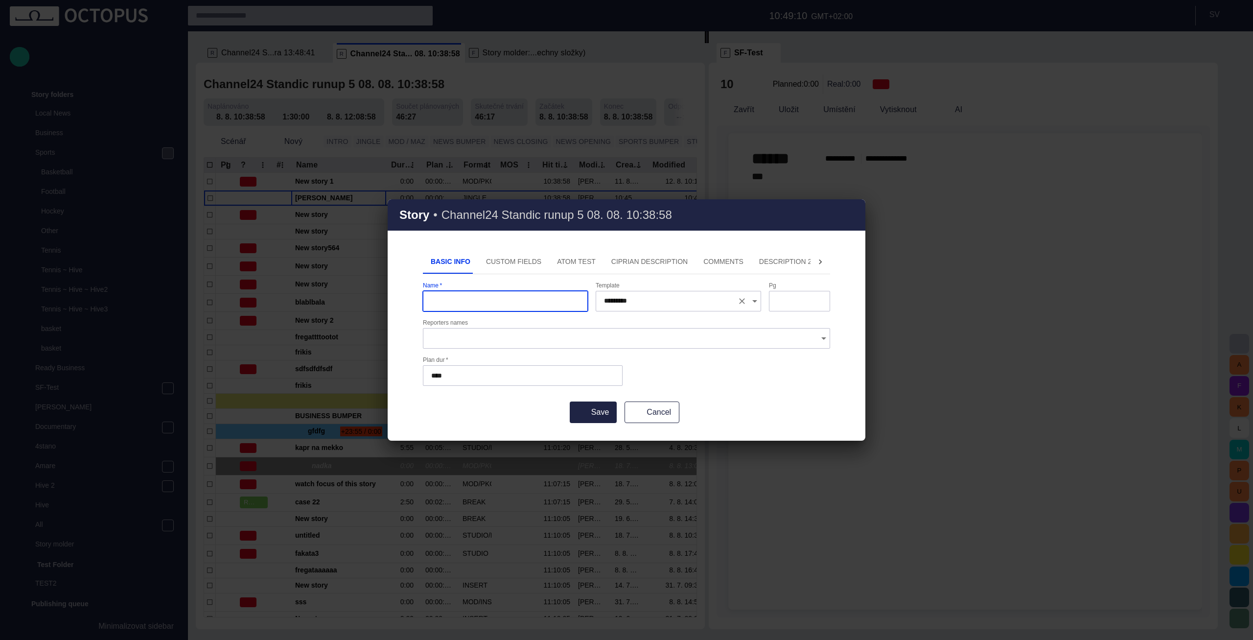
click at [752, 300] on icon "Open" at bounding box center [755, 301] width 12 height 12
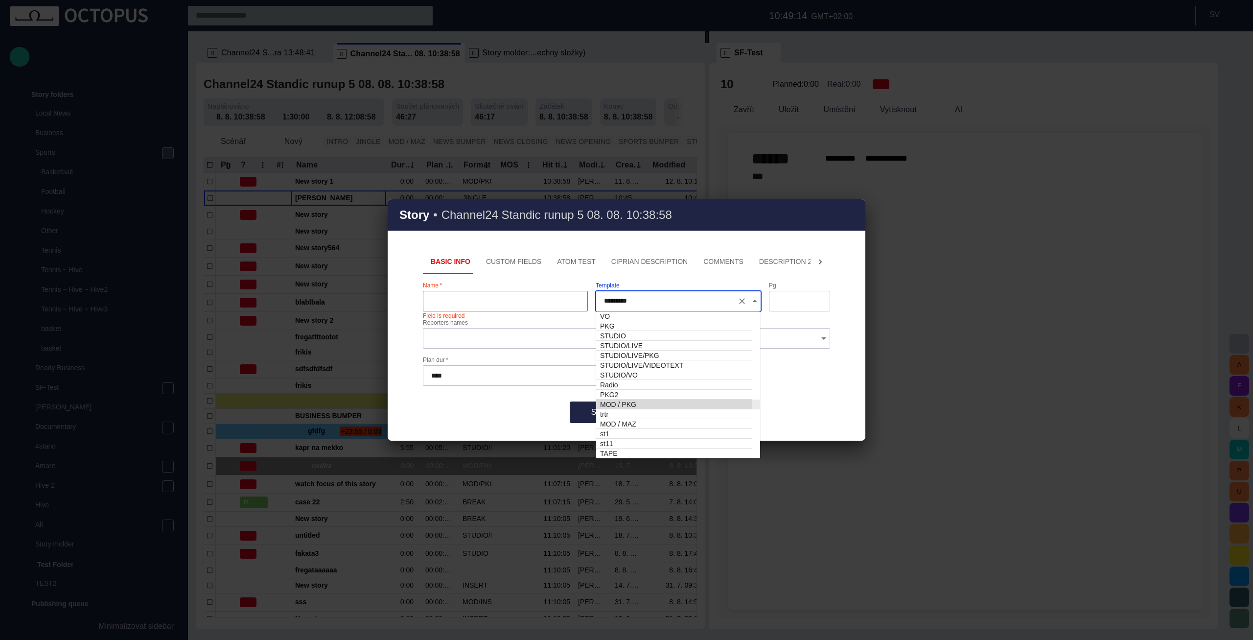
click at [780, 387] on div "Name   * Field is required Template ********* Pg Reporters names Plan dur   * *…" at bounding box center [626, 336] width 407 height 108
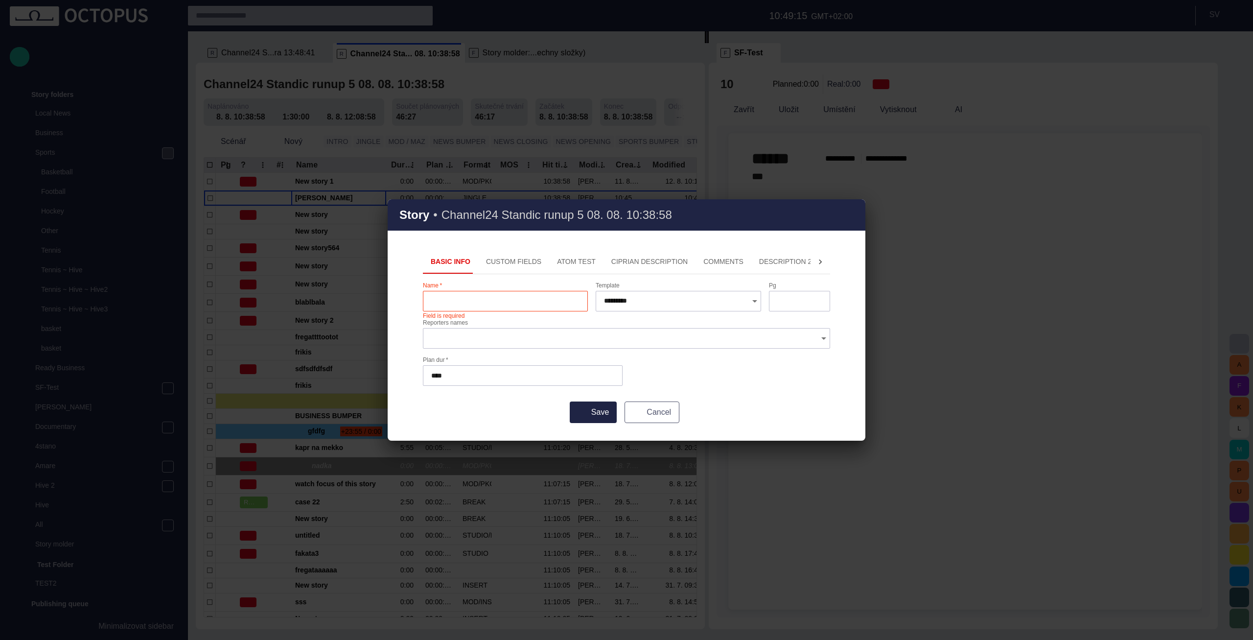
click at [654, 414] on button "Cancel" at bounding box center [652, 412] width 55 height 22
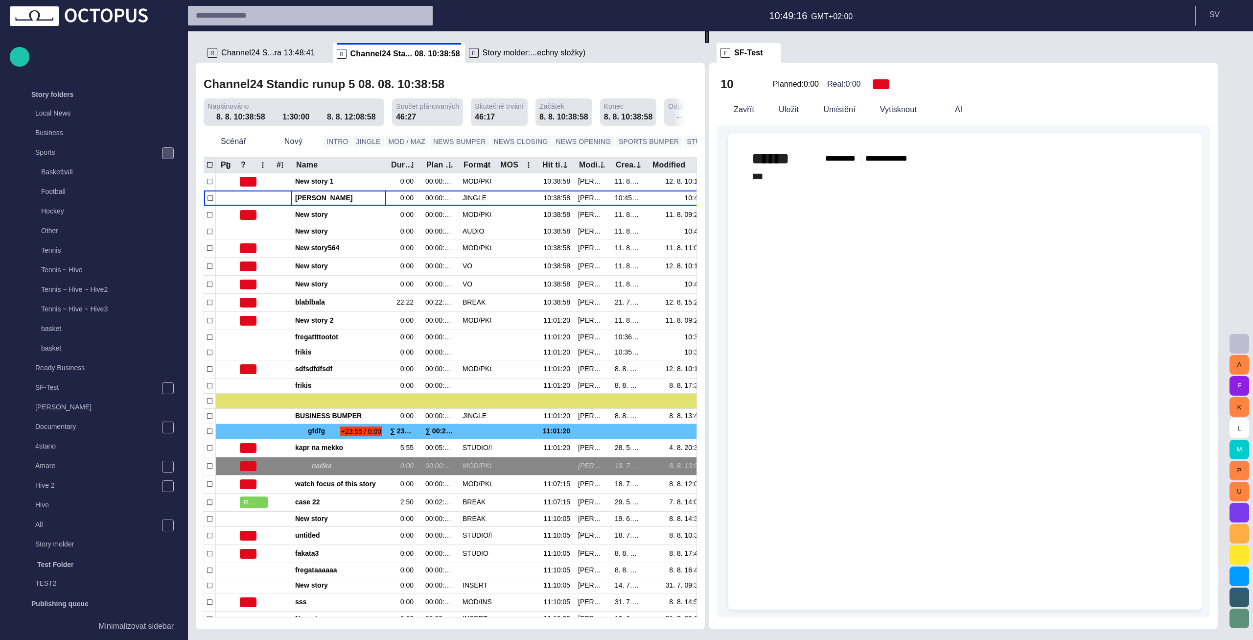
click at [791, 179] on div "﻿ * ﻿" at bounding box center [965, 176] width 427 height 16
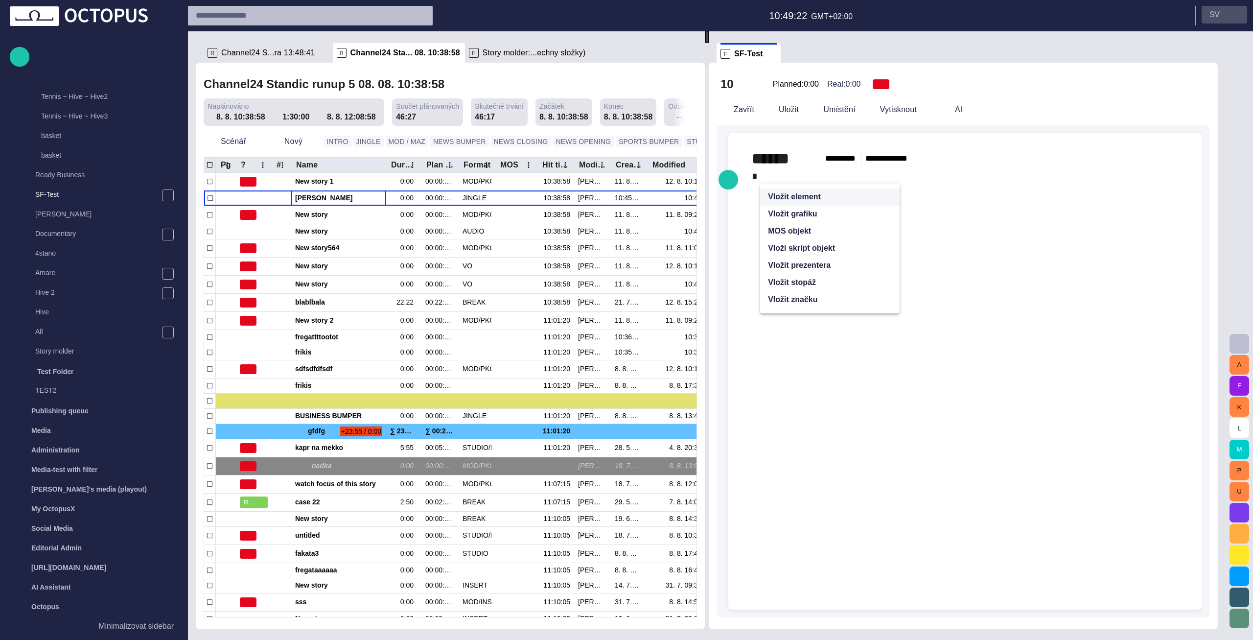
click at [1212, 10] on p "S V" at bounding box center [1214, 15] width 10 height 12
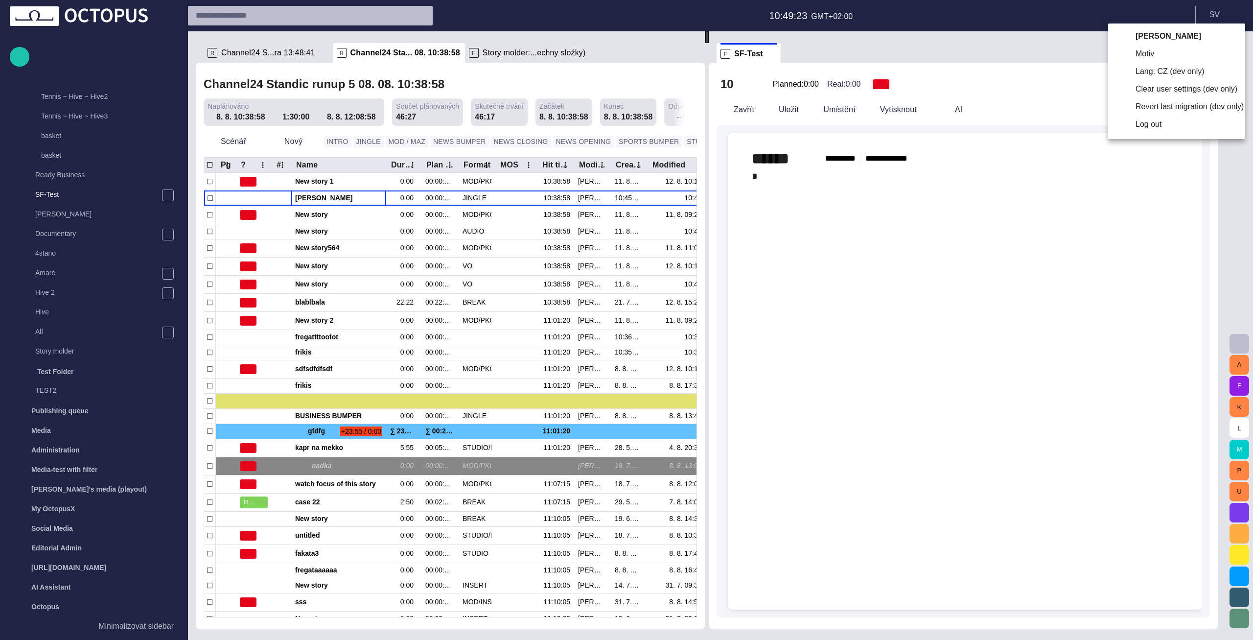
click at [1134, 69] on li "Lang: CZ (dev only)" at bounding box center [1176, 72] width 137 height 18
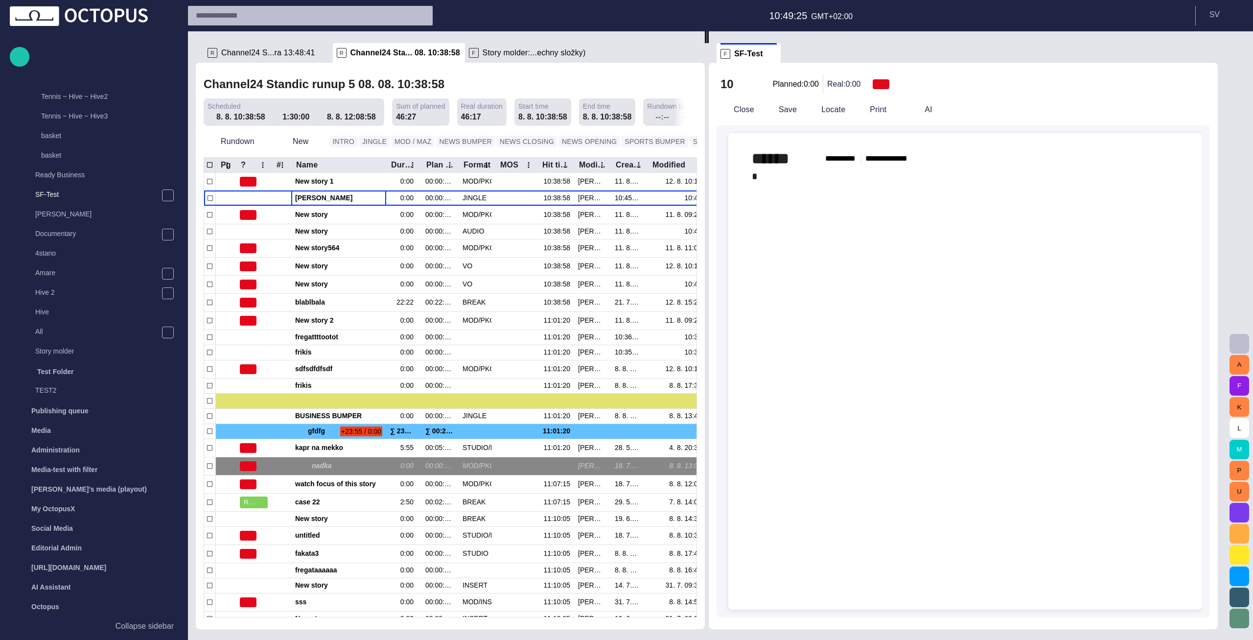
click at [1001, 231] on div at bounding box center [965, 412] width 458 height 394
click at [796, 177] on div "﻿ * ﻿ ﻿" at bounding box center [965, 183] width 427 height 31
click at [787, 193] on div "﻿ * ﻿ ﻿" at bounding box center [965, 183] width 427 height 31
click at [950, 273] on div at bounding box center [965, 412] width 458 height 394
